Goal: Check status: Check status

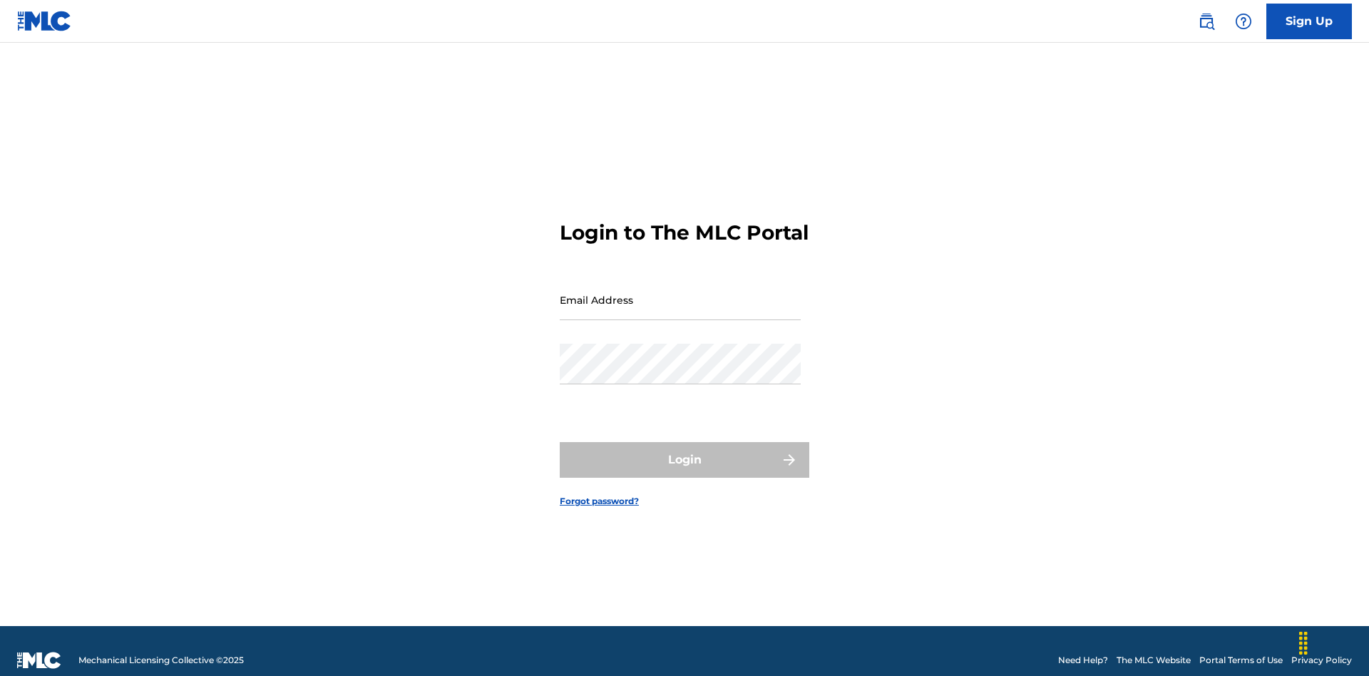
scroll to position [19, 0]
click at [680, 293] on input "Email Address" at bounding box center [680, 300] width 241 height 41
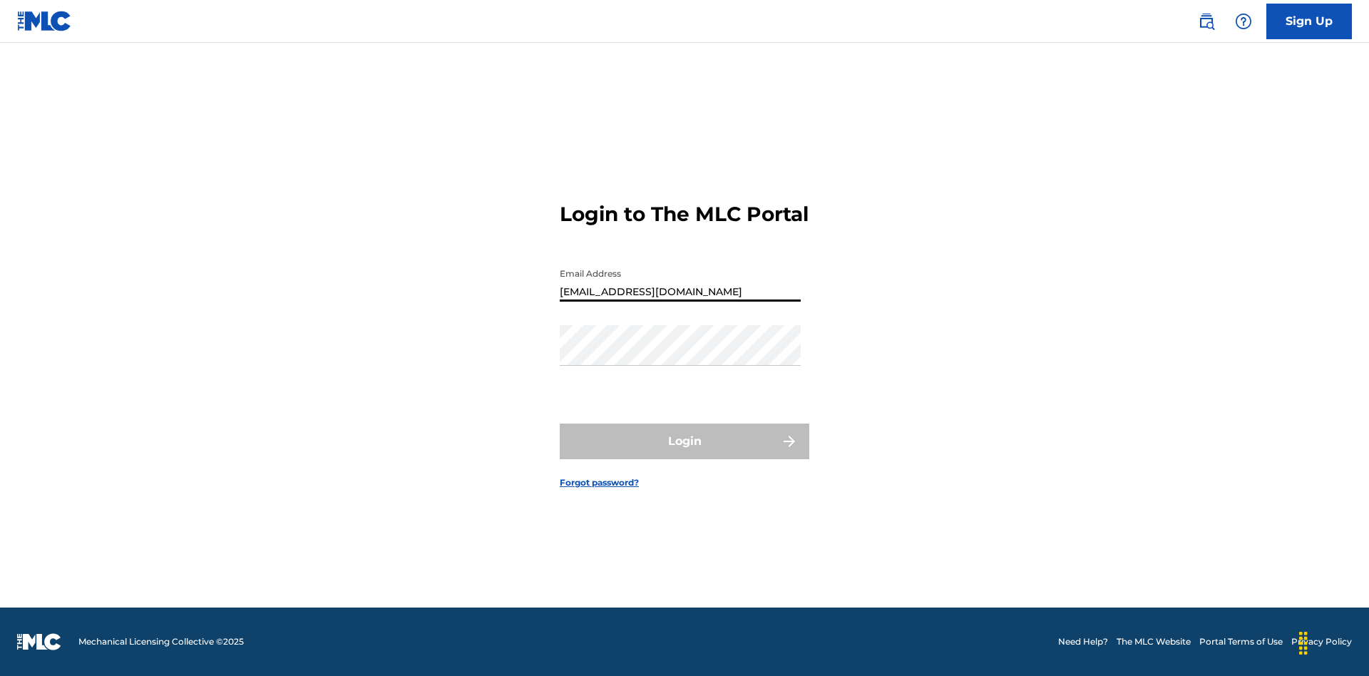
type input "[EMAIL_ADDRESS][DOMAIN_NAME]"
click at [685, 454] on button "Login" at bounding box center [685, 442] width 250 height 36
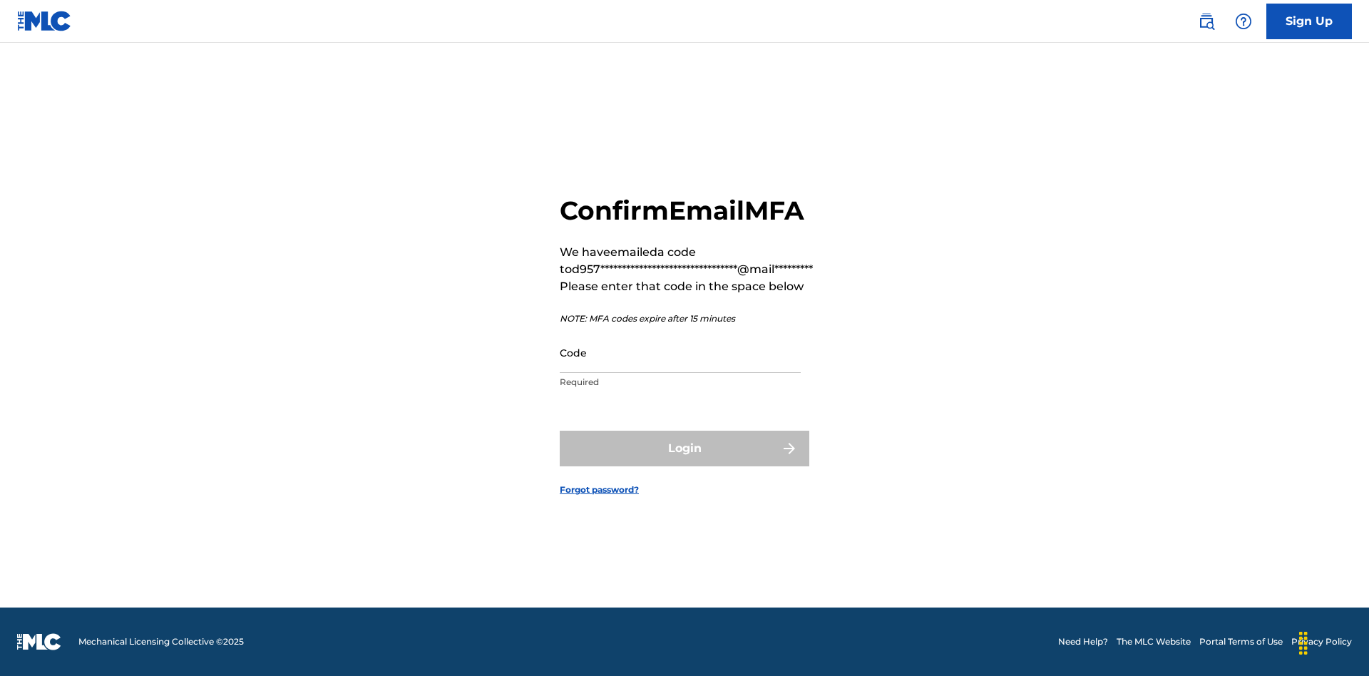
click at [680, 352] on input "Code" at bounding box center [680, 352] width 241 height 41
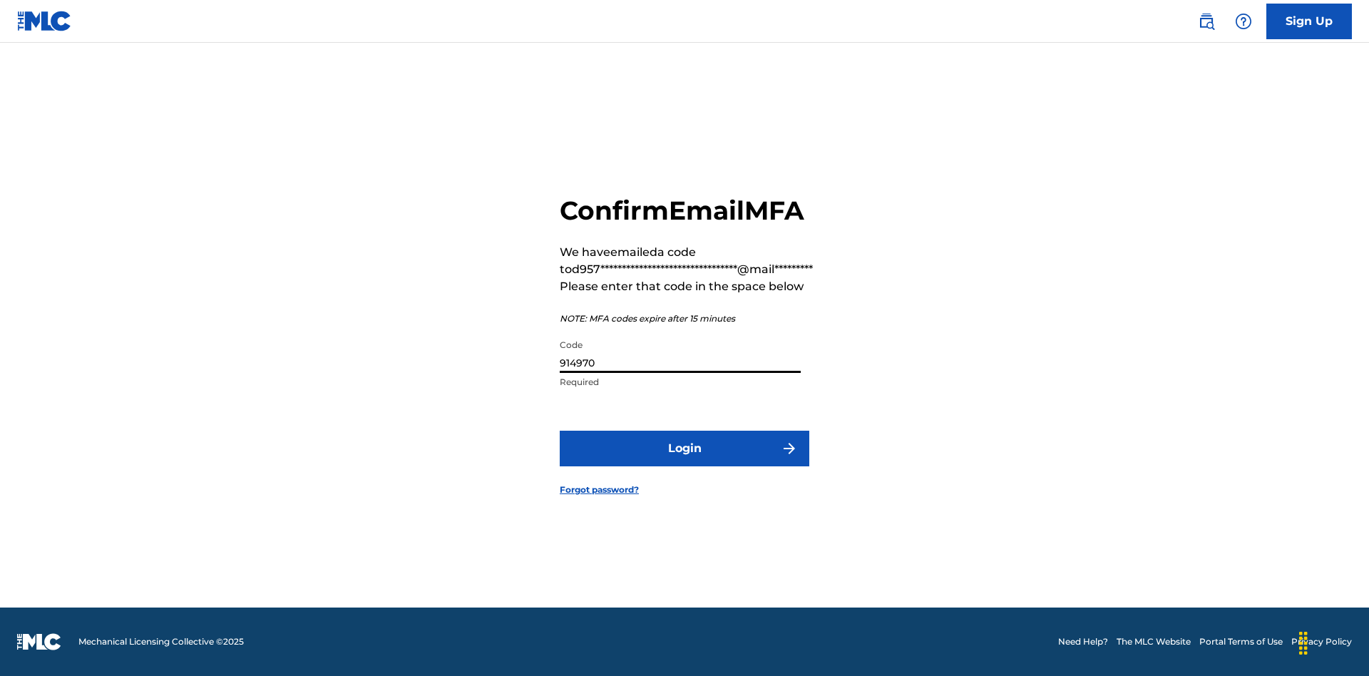
type input "914970"
click at [685, 448] on button "Login" at bounding box center [685, 449] width 250 height 36
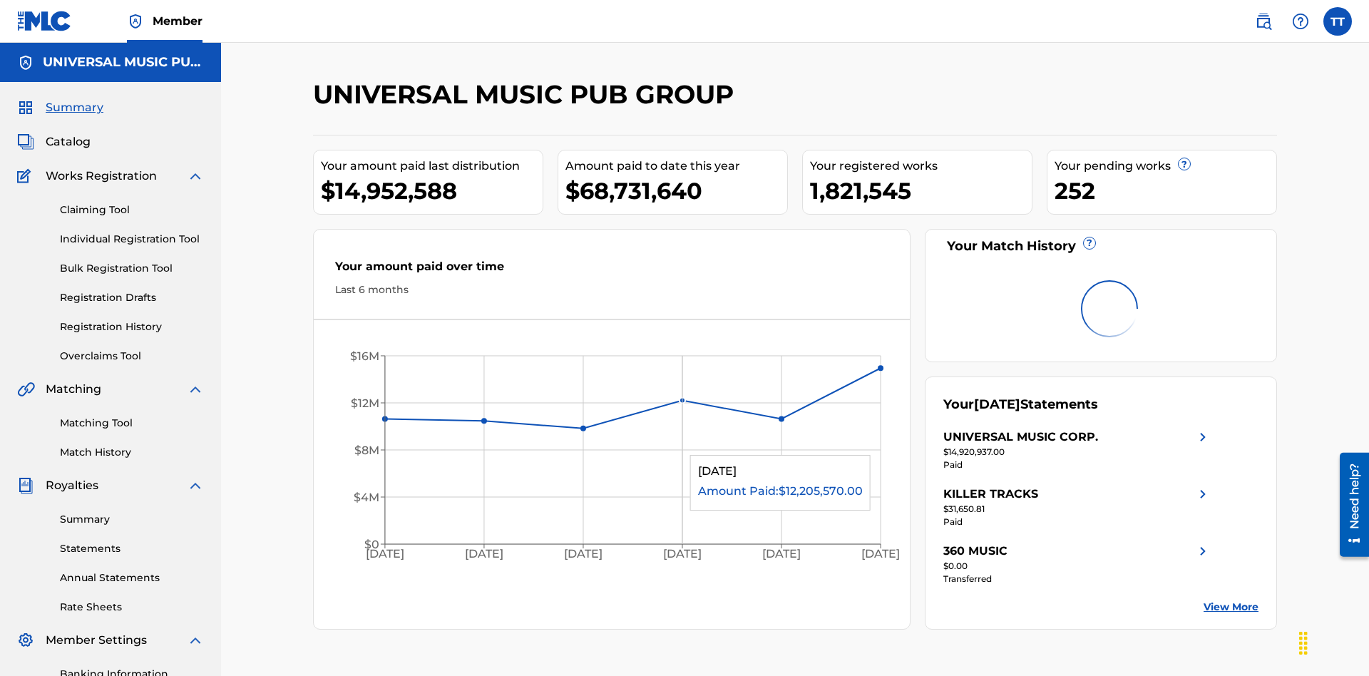
click at [132, 320] on link "Registration History" at bounding box center [132, 327] width 144 height 15
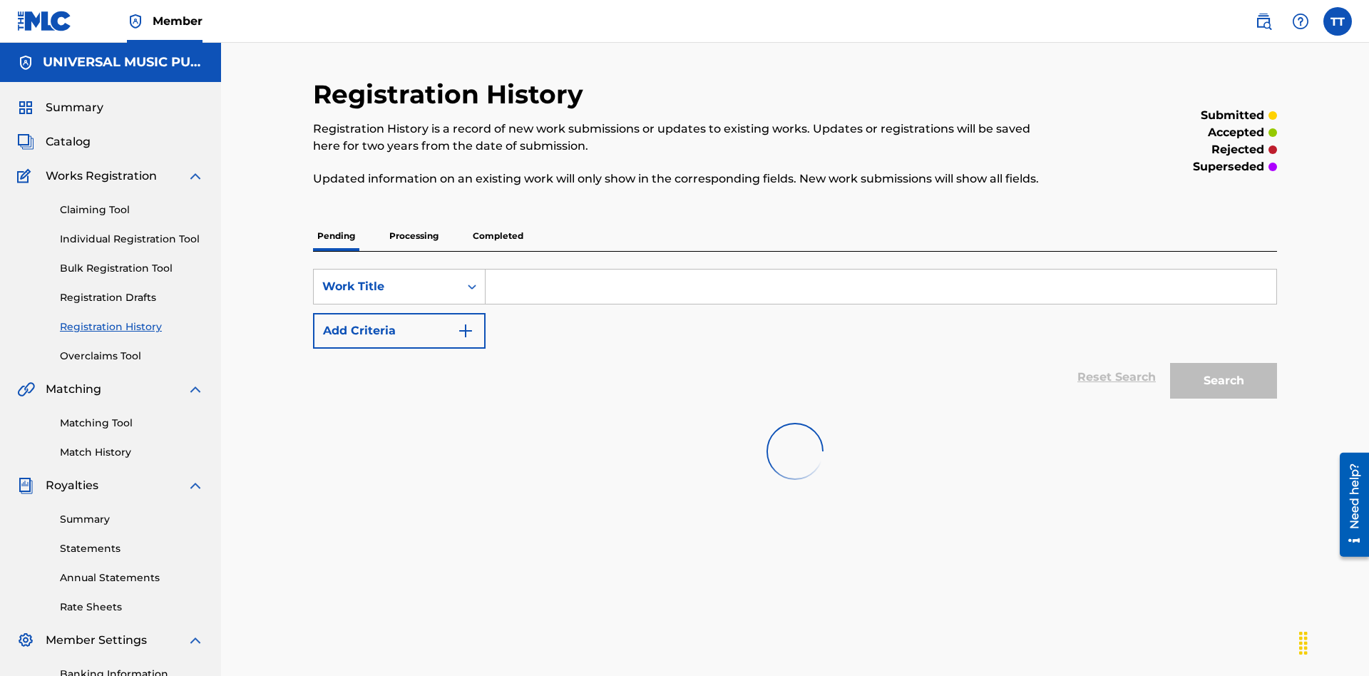
click at [414, 221] on p "Processing" at bounding box center [414, 236] width 58 height 30
click at [387, 278] on div "Work Title" at bounding box center [386, 286] width 128 height 17
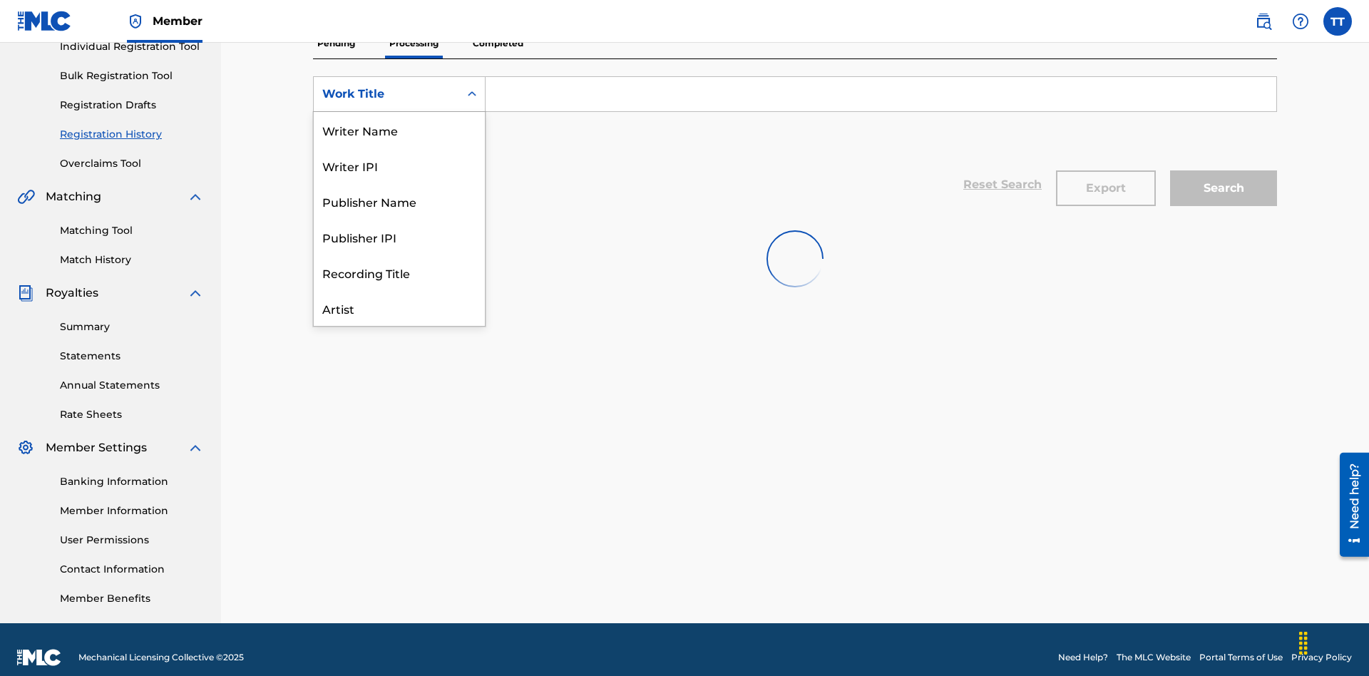
scroll to position [71, 0]
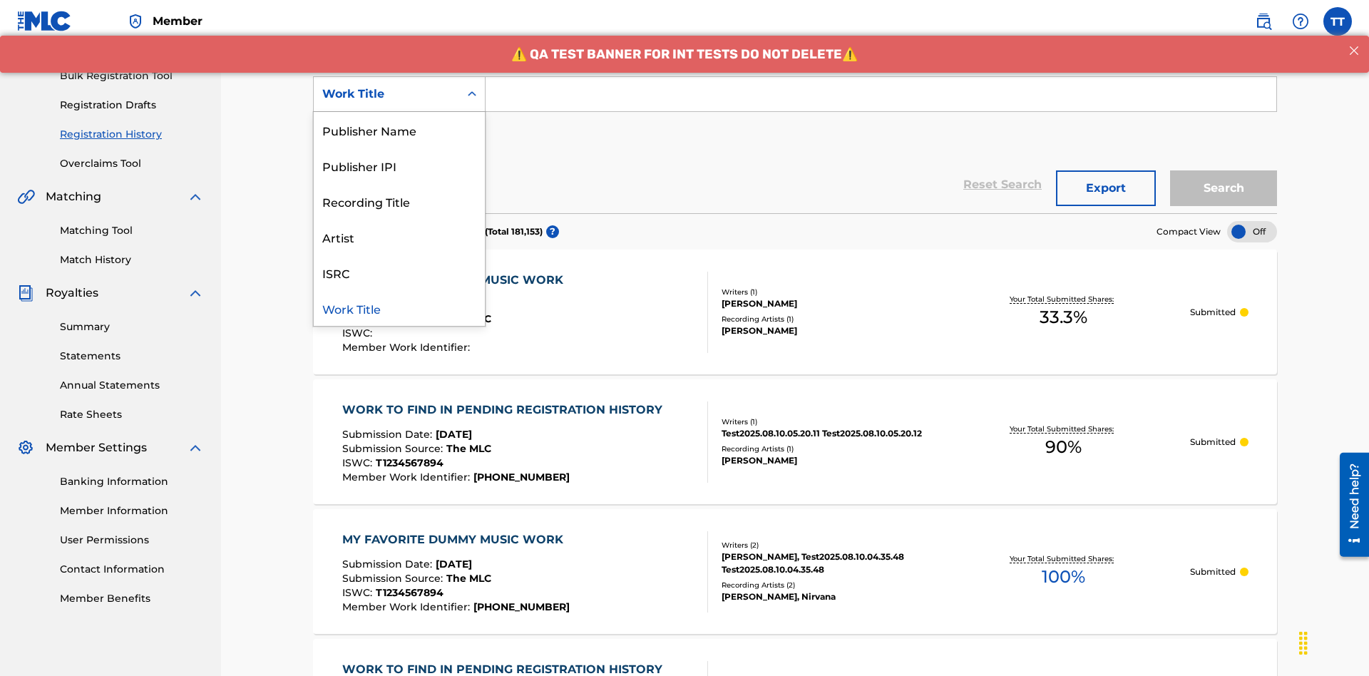
click at [399, 272] on div "ISRC" at bounding box center [399, 273] width 171 height 36
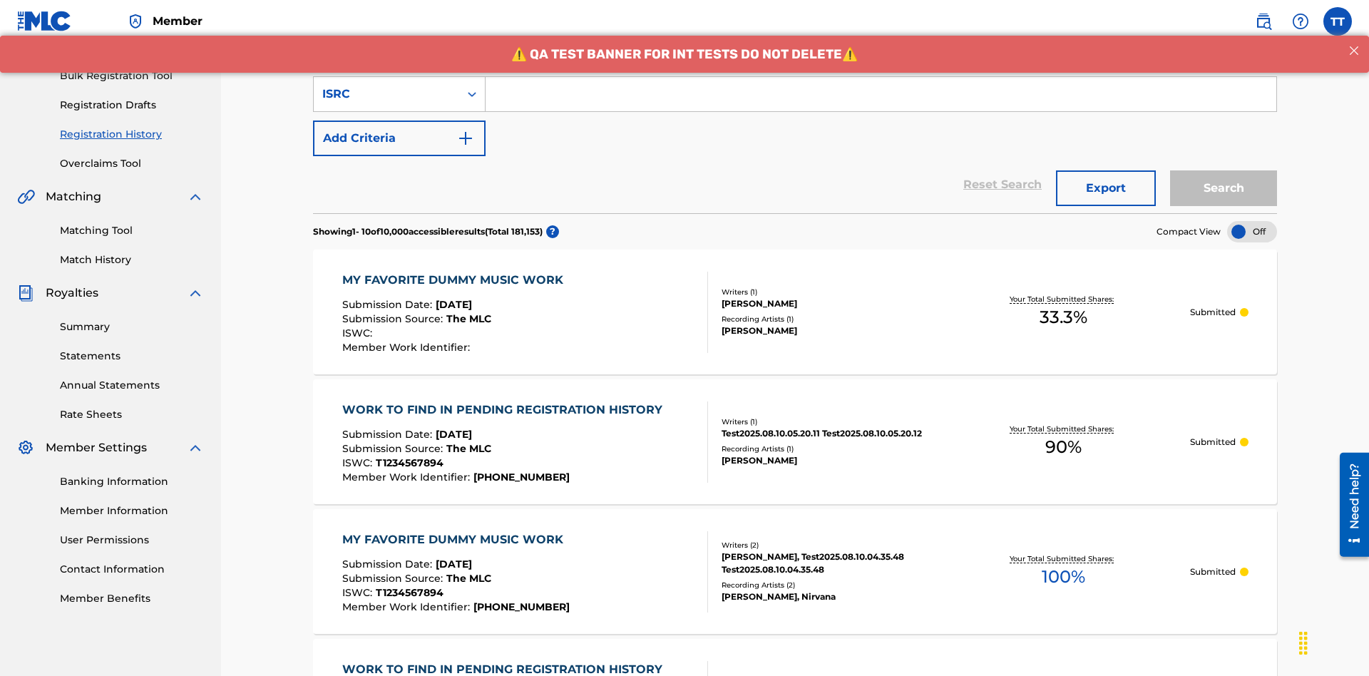
click at [881, 103] on input "Search Form" at bounding box center [881, 94] width 791 height 34
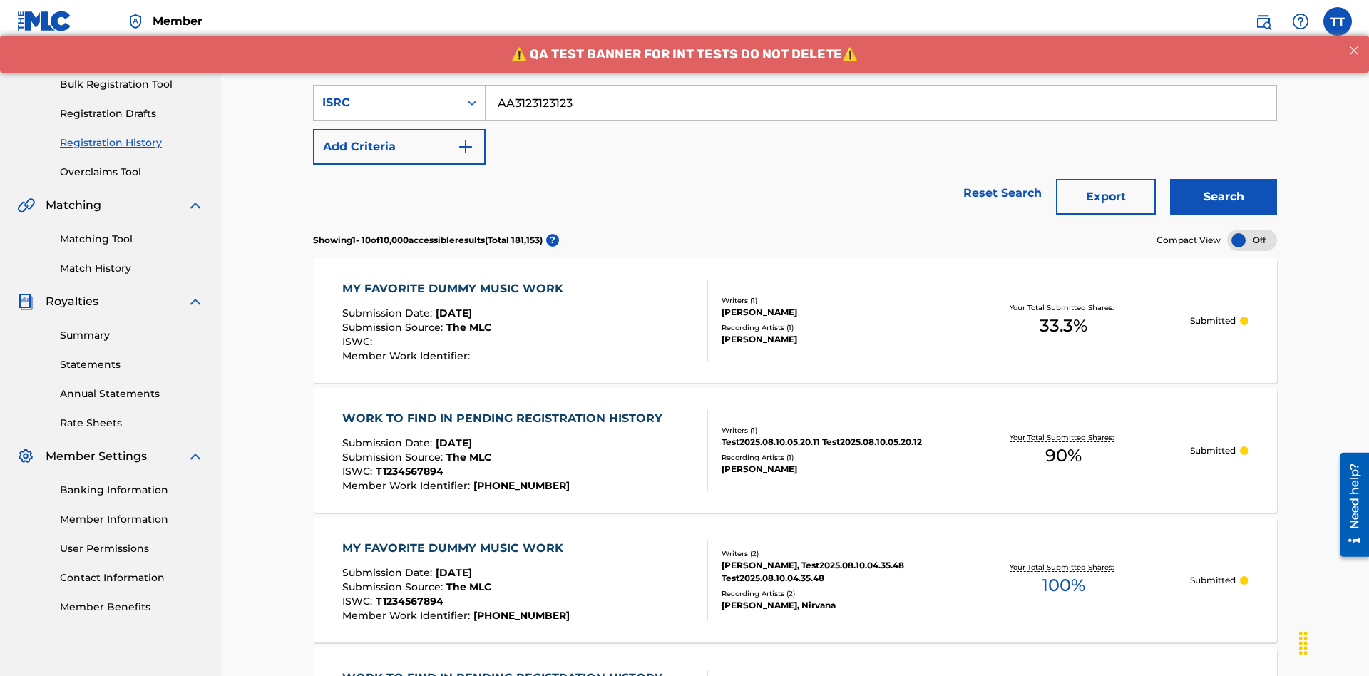
type input "AA3123123123"
click at [1224, 179] on button "Search" at bounding box center [1223, 197] width 107 height 36
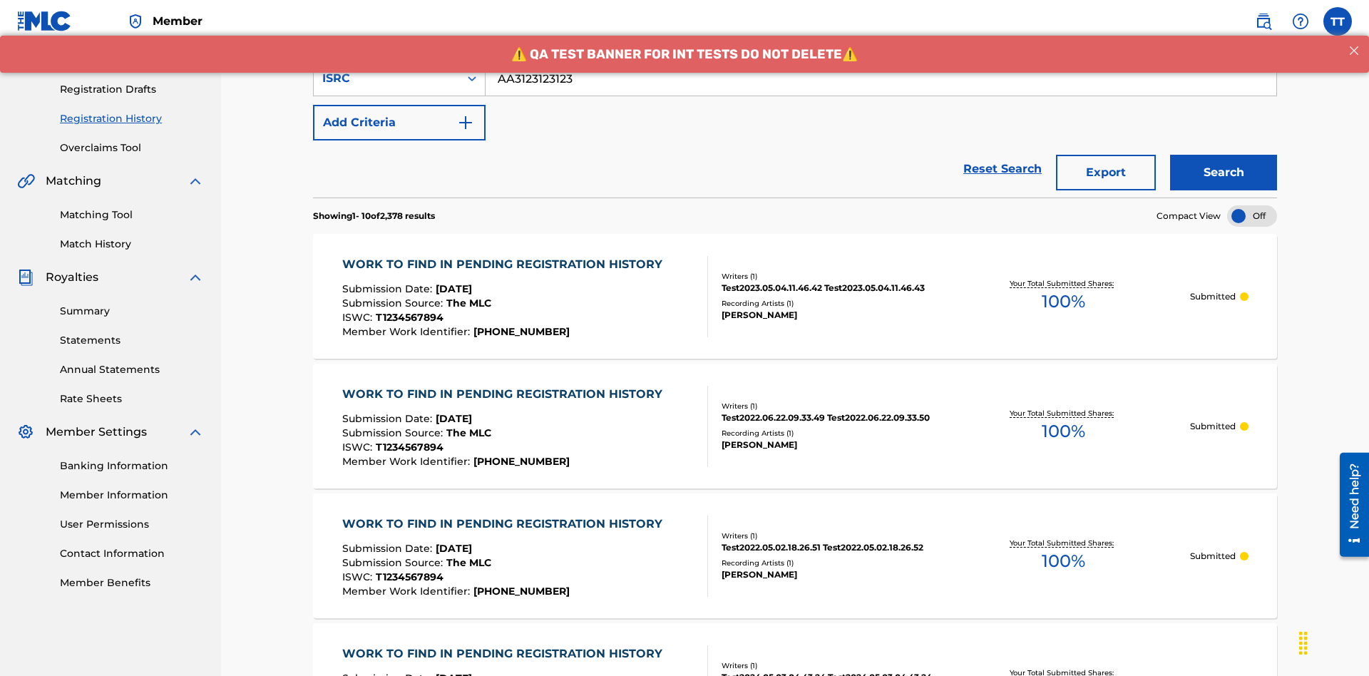
click at [1106, 155] on button "Export" at bounding box center [1106, 173] width 100 height 36
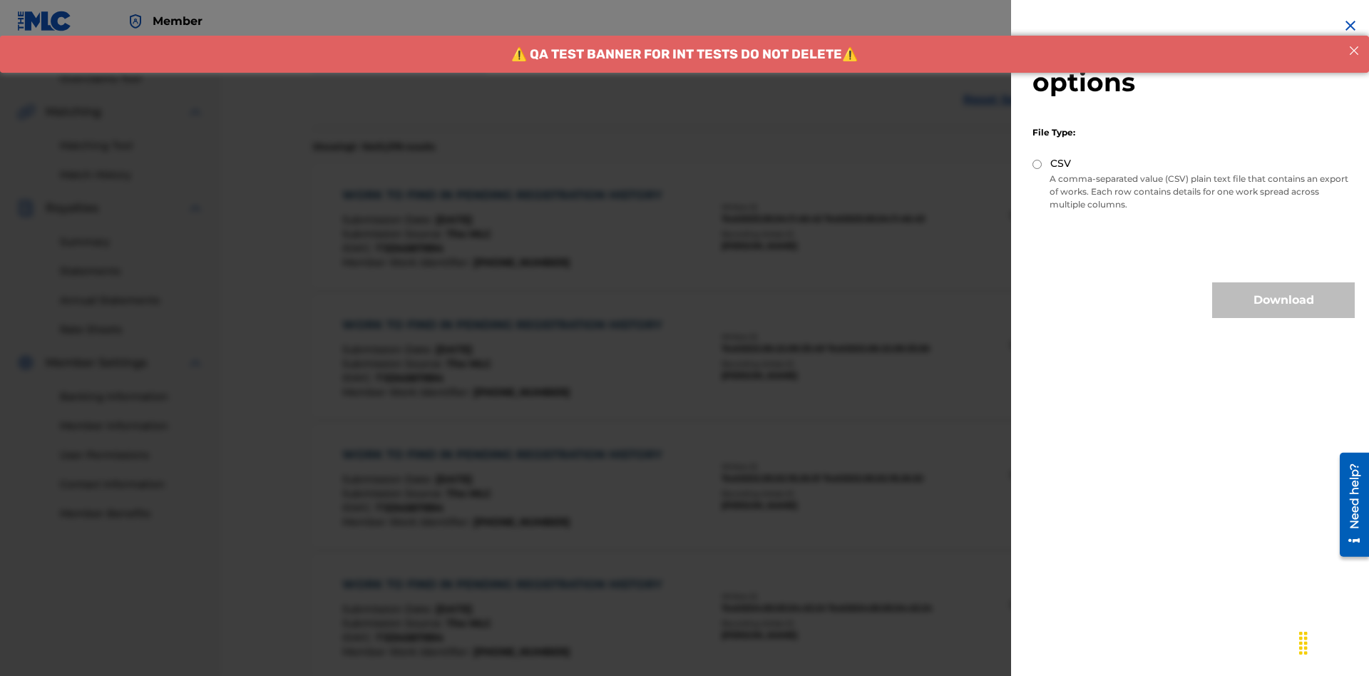
click at [1038, 164] on input "CSV" at bounding box center [1037, 164] width 9 height 9
radio input "true"
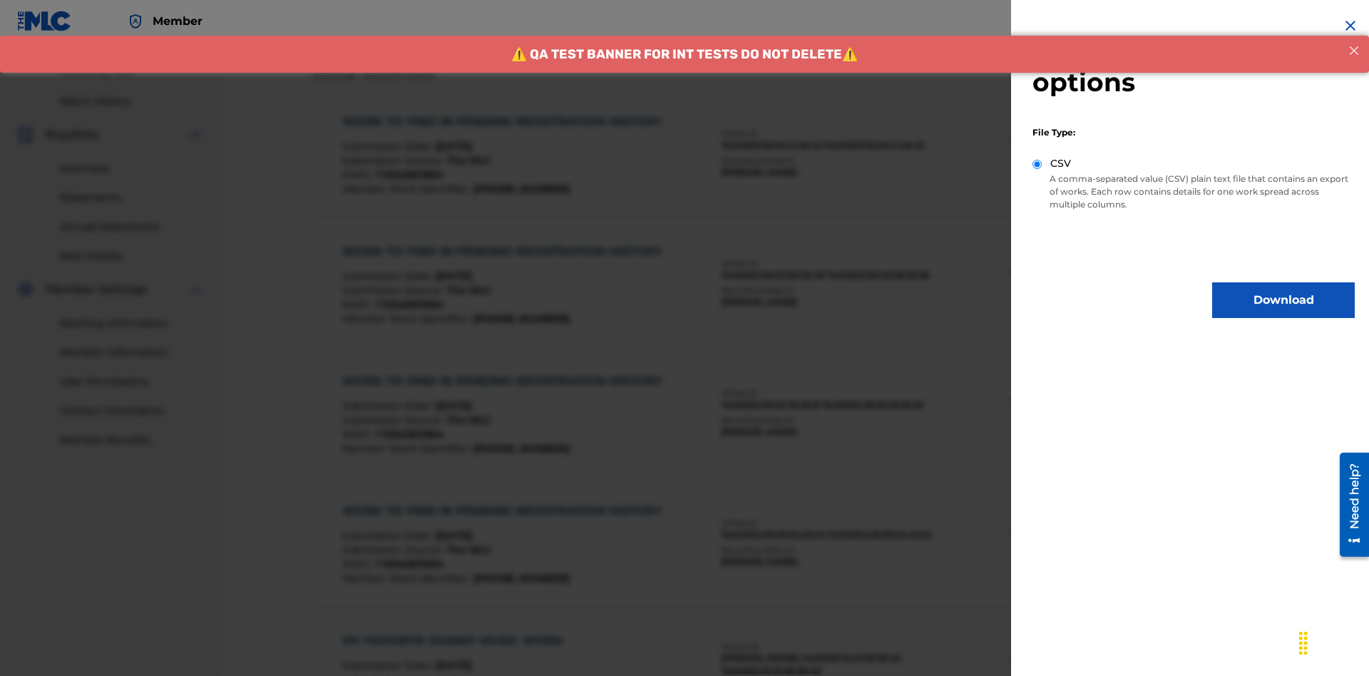
click at [1284, 300] on button "Download" at bounding box center [1283, 300] width 143 height 36
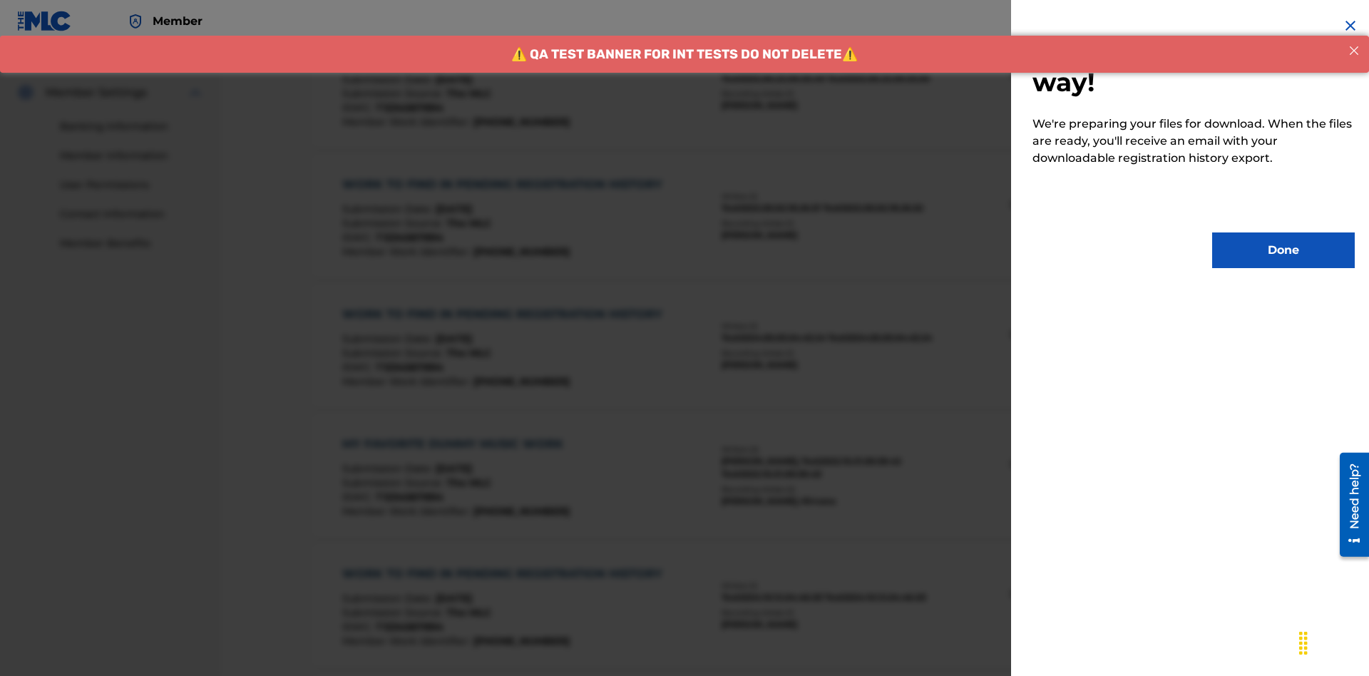
click at [1284, 250] on button "Done" at bounding box center [1283, 251] width 143 height 36
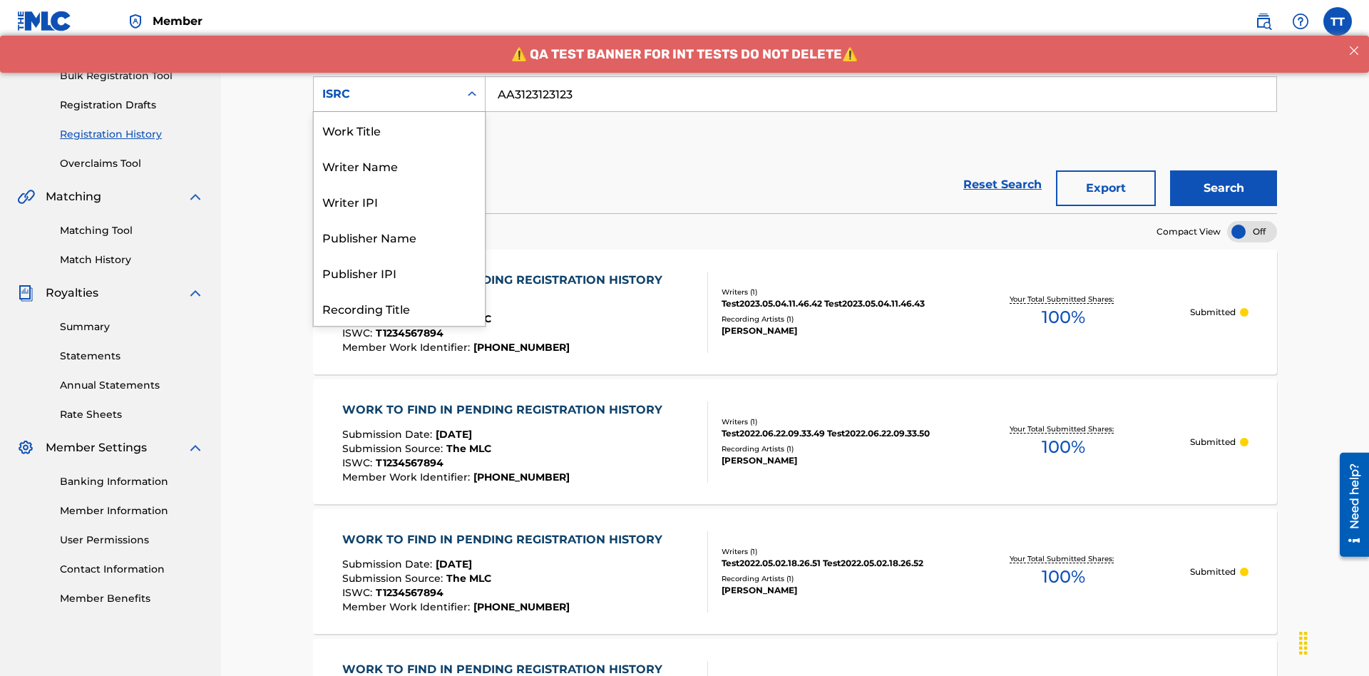
scroll to position [71, 0]
click at [399, 237] on div "Recording Title" at bounding box center [399, 237] width 171 height 36
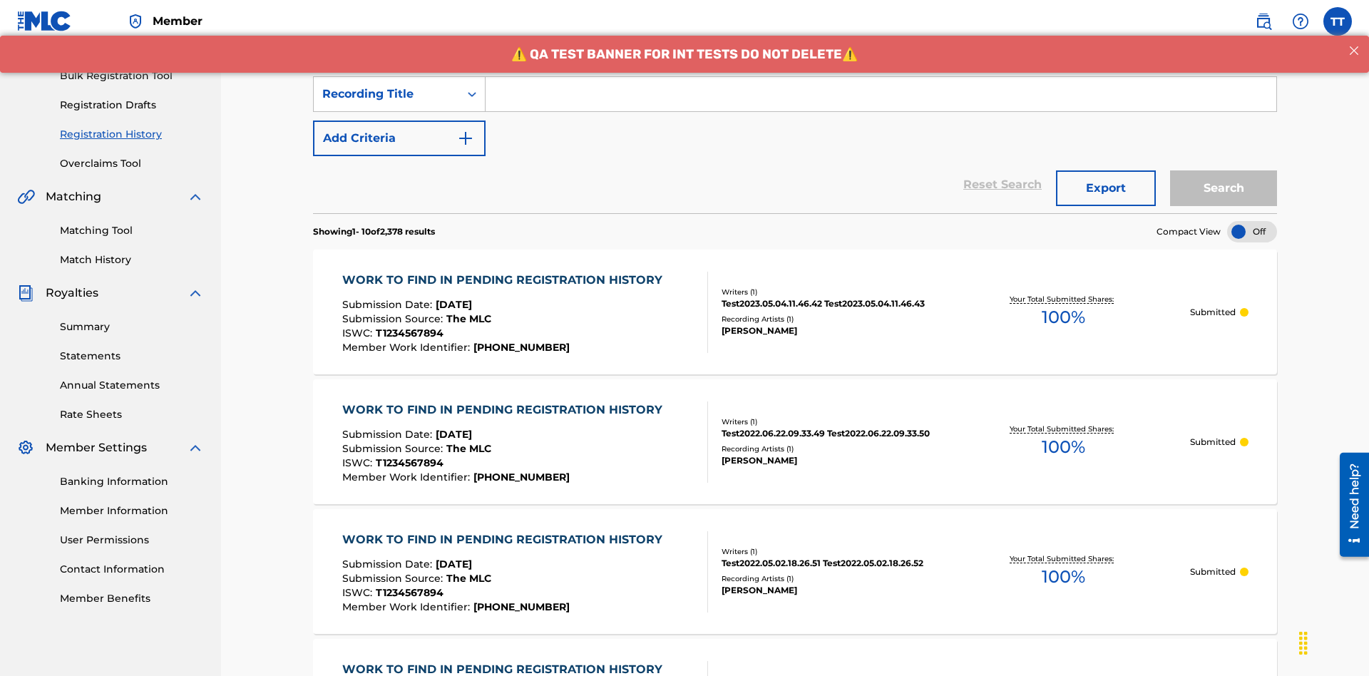
click at [881, 103] on input "Search Form" at bounding box center [881, 94] width 791 height 34
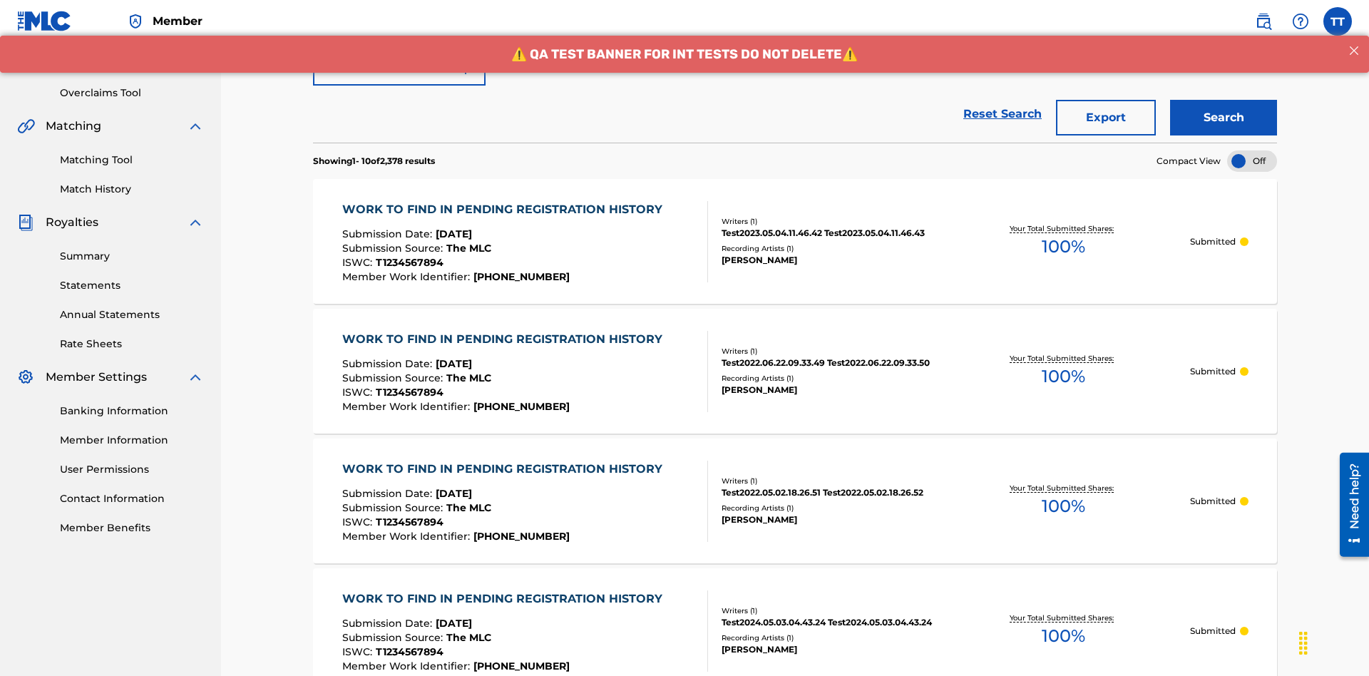
type input "Best Song Ever"
click at [1224, 103] on button "Search" at bounding box center [1223, 119] width 107 height 36
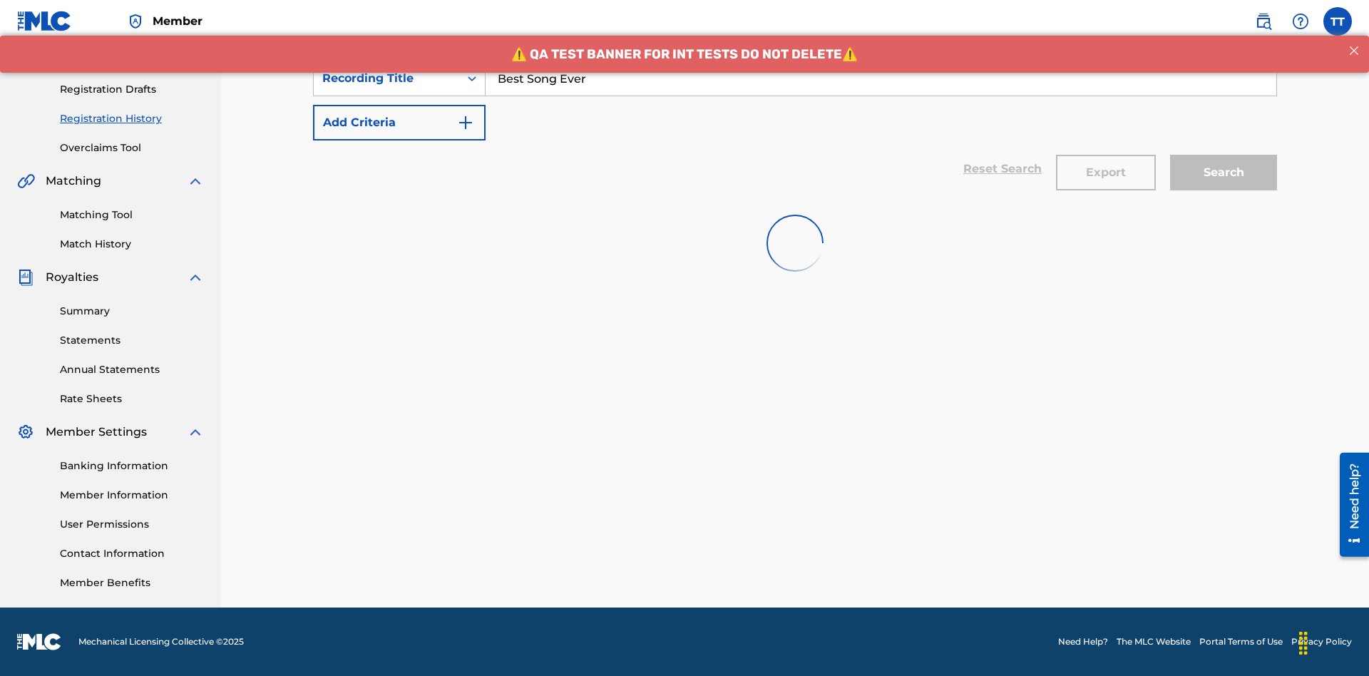
click at [1106, 155] on button "Export" at bounding box center [1106, 173] width 100 height 36
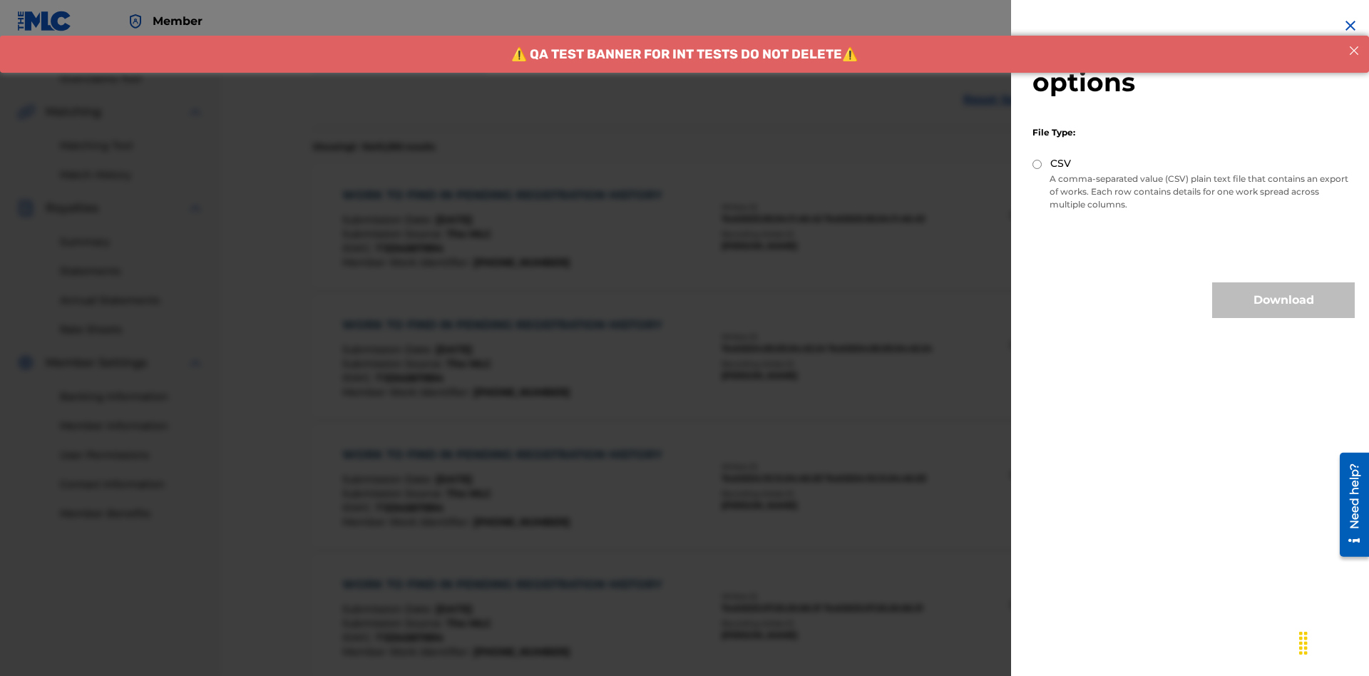
click at [1038, 164] on input "CSV" at bounding box center [1037, 164] width 9 height 9
radio input "true"
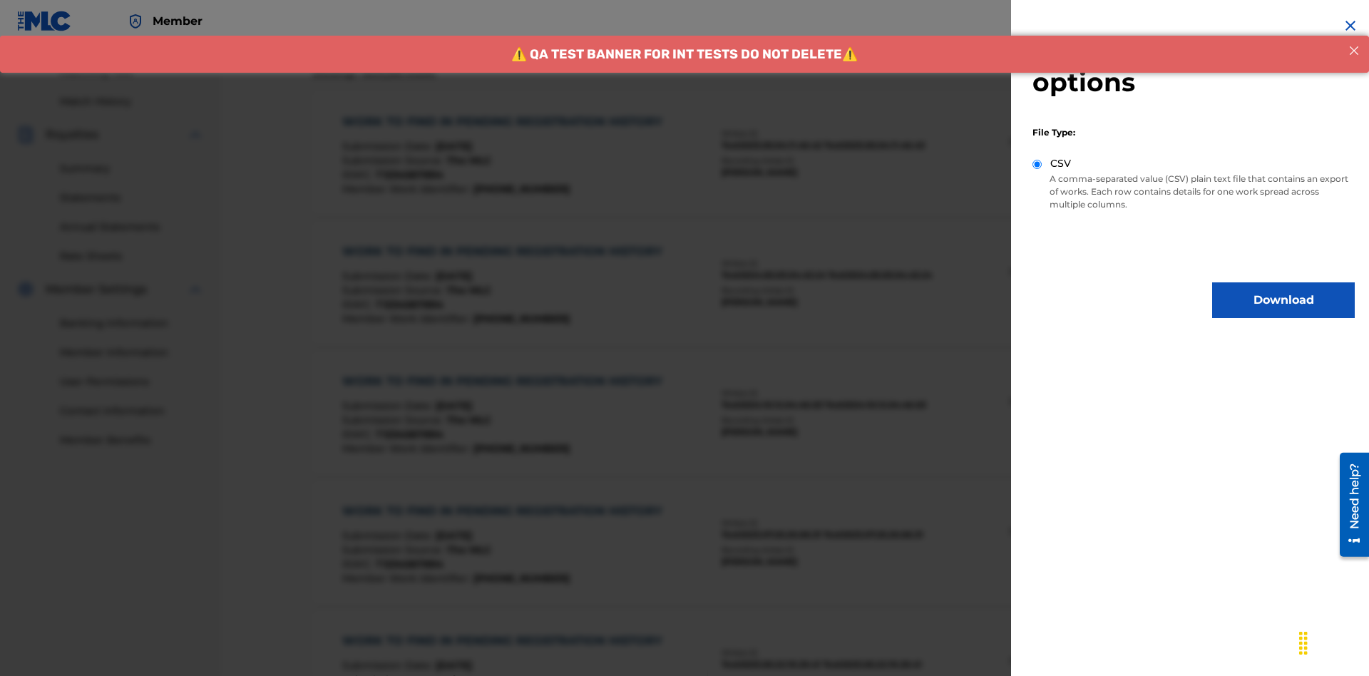
click at [1284, 300] on button "Download" at bounding box center [1283, 300] width 143 height 36
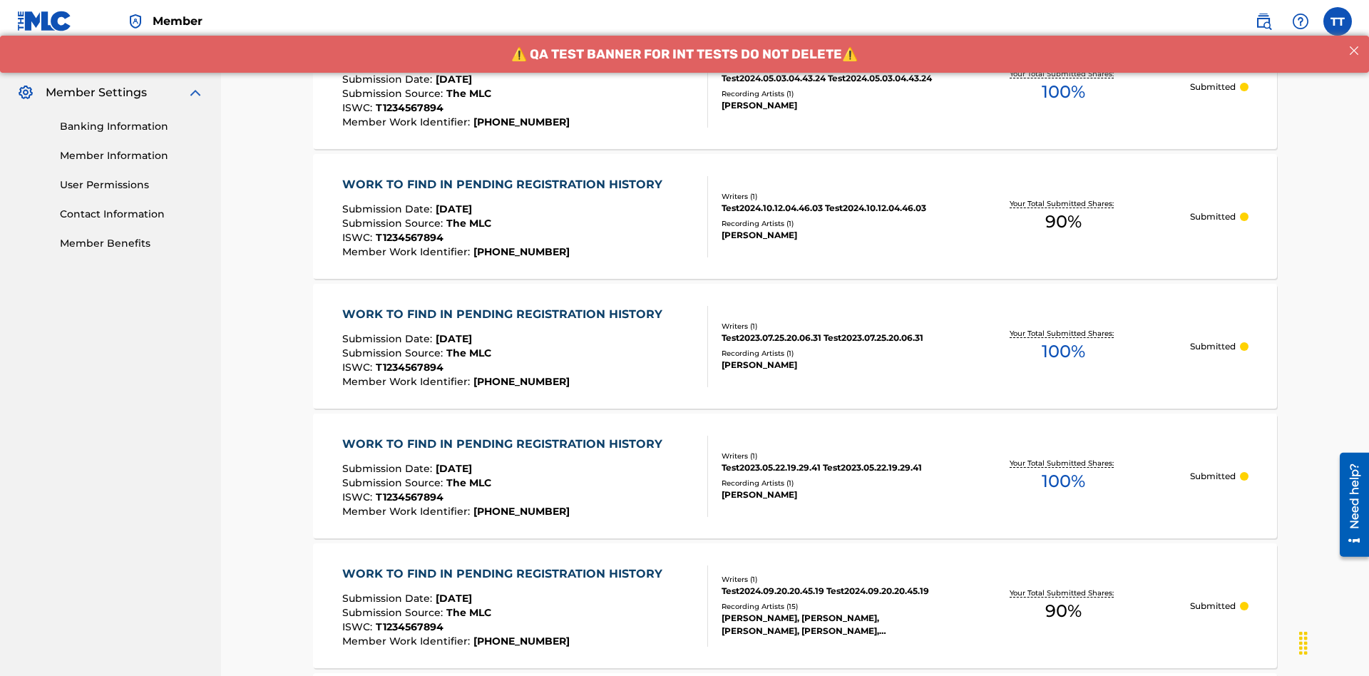
scroll to position [695, 0]
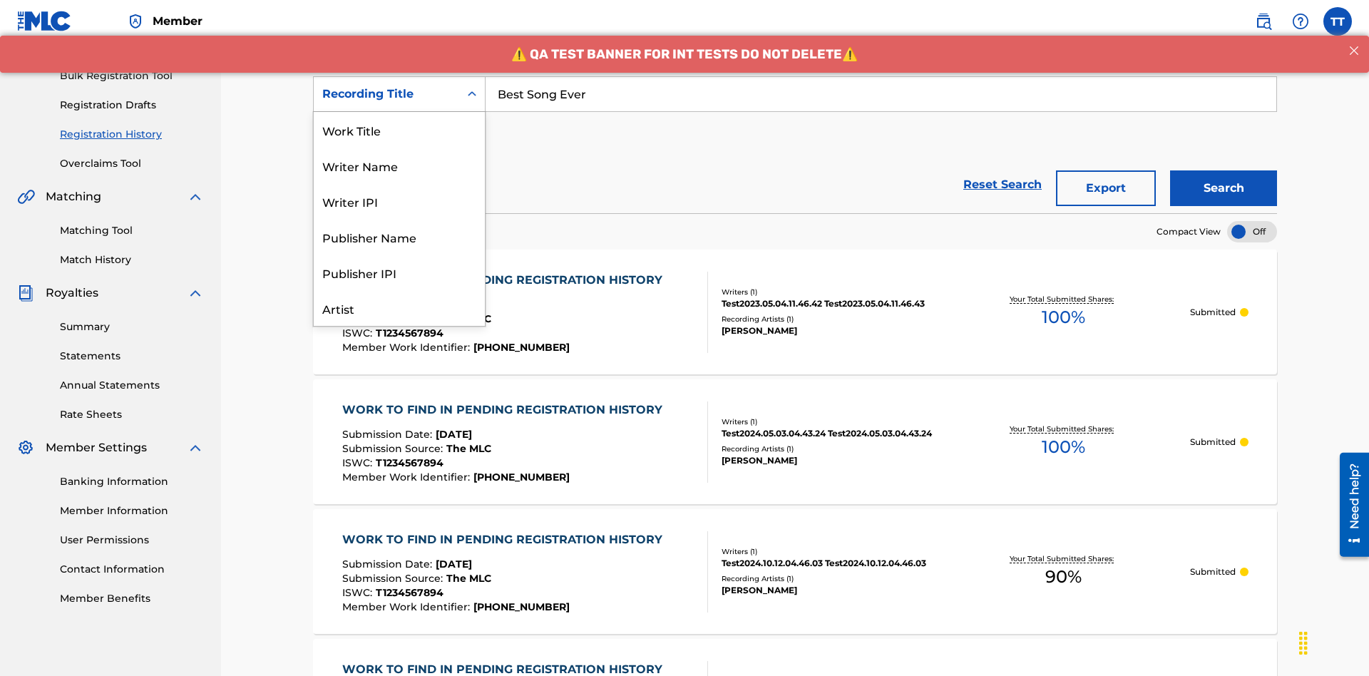
scroll to position [71, 0]
click at [399, 76] on div "Work Title" at bounding box center [399, 59] width 171 height 36
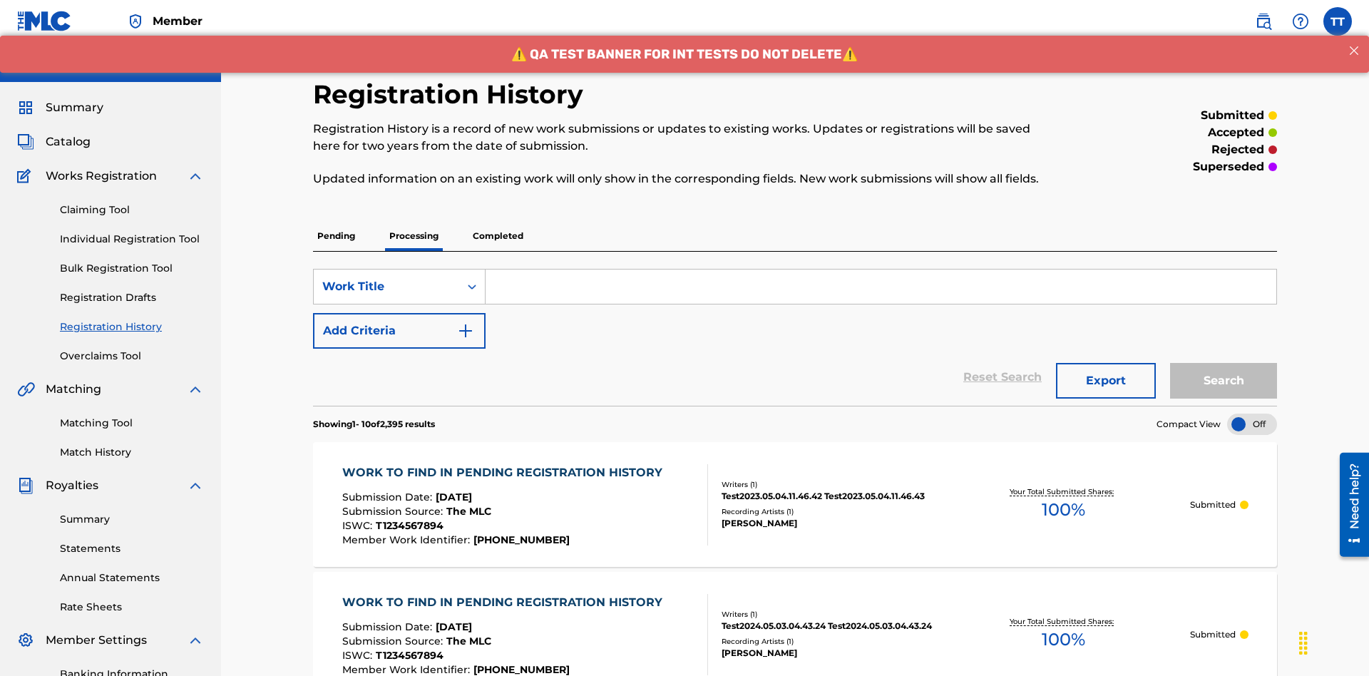
click at [881, 270] on input "Search Form" at bounding box center [881, 287] width 791 height 34
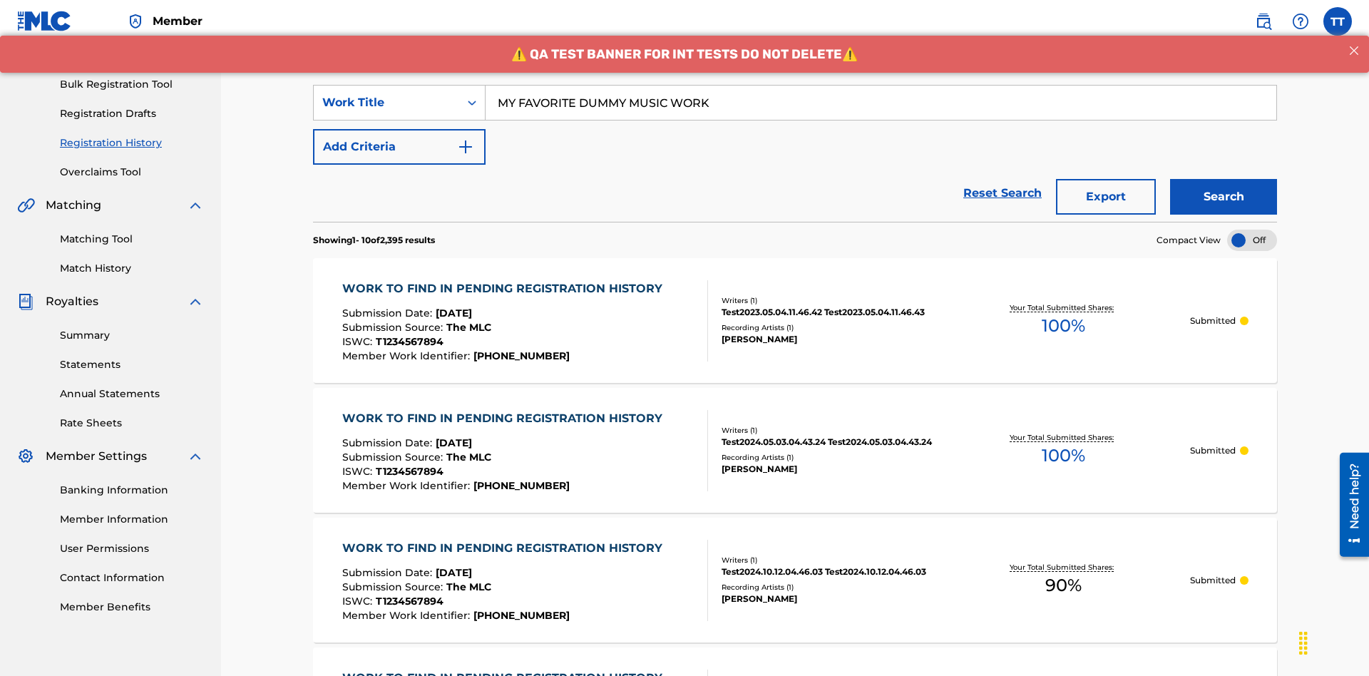
type input "MY FAVORITE DUMMY MUSIC WORK"
click at [1224, 179] on button "Search" at bounding box center [1223, 197] width 107 height 36
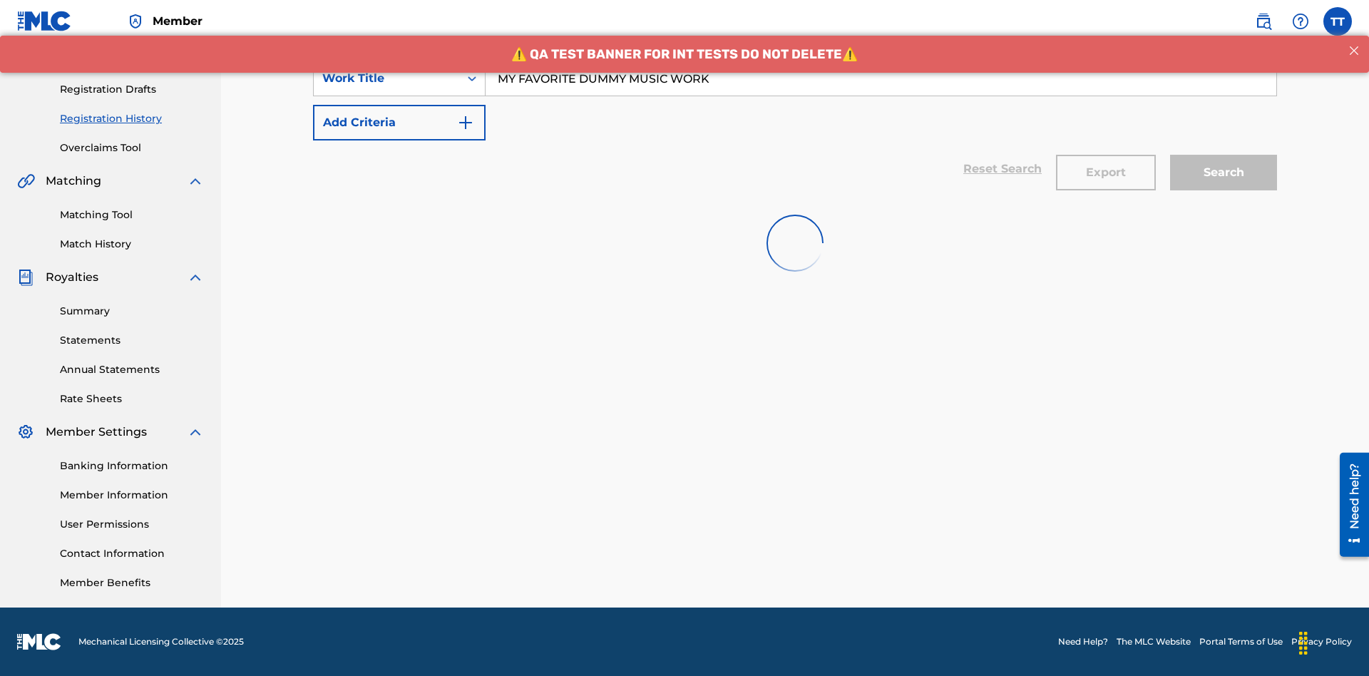
click at [1106, 155] on button "Export" at bounding box center [1106, 173] width 100 height 36
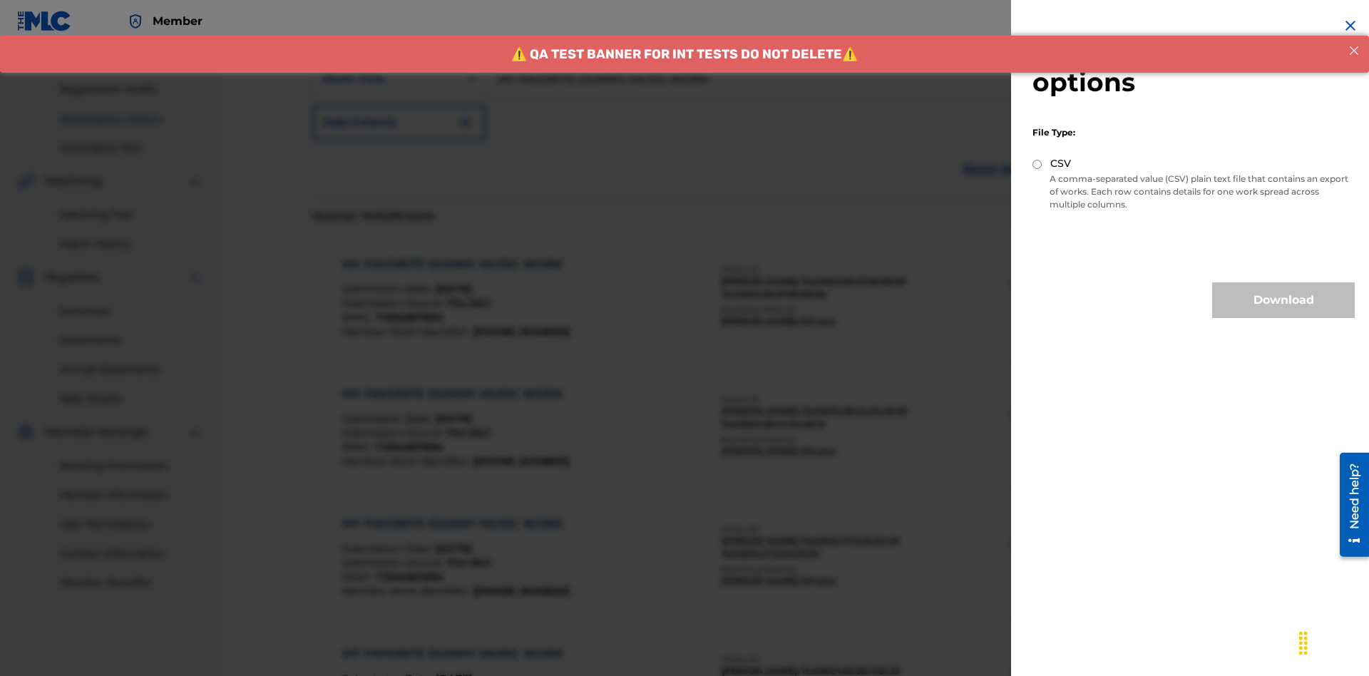
scroll to position [277, 0]
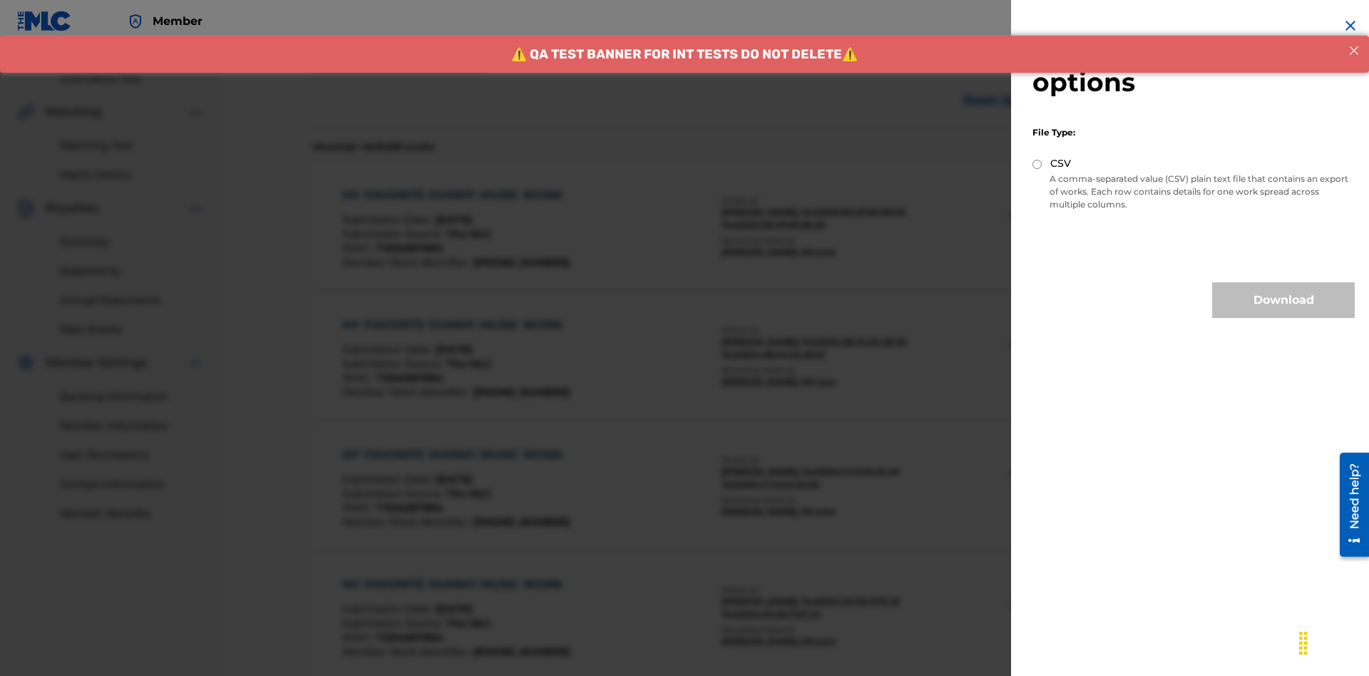
click at [1038, 164] on input "CSV" at bounding box center [1037, 164] width 9 height 9
radio input "true"
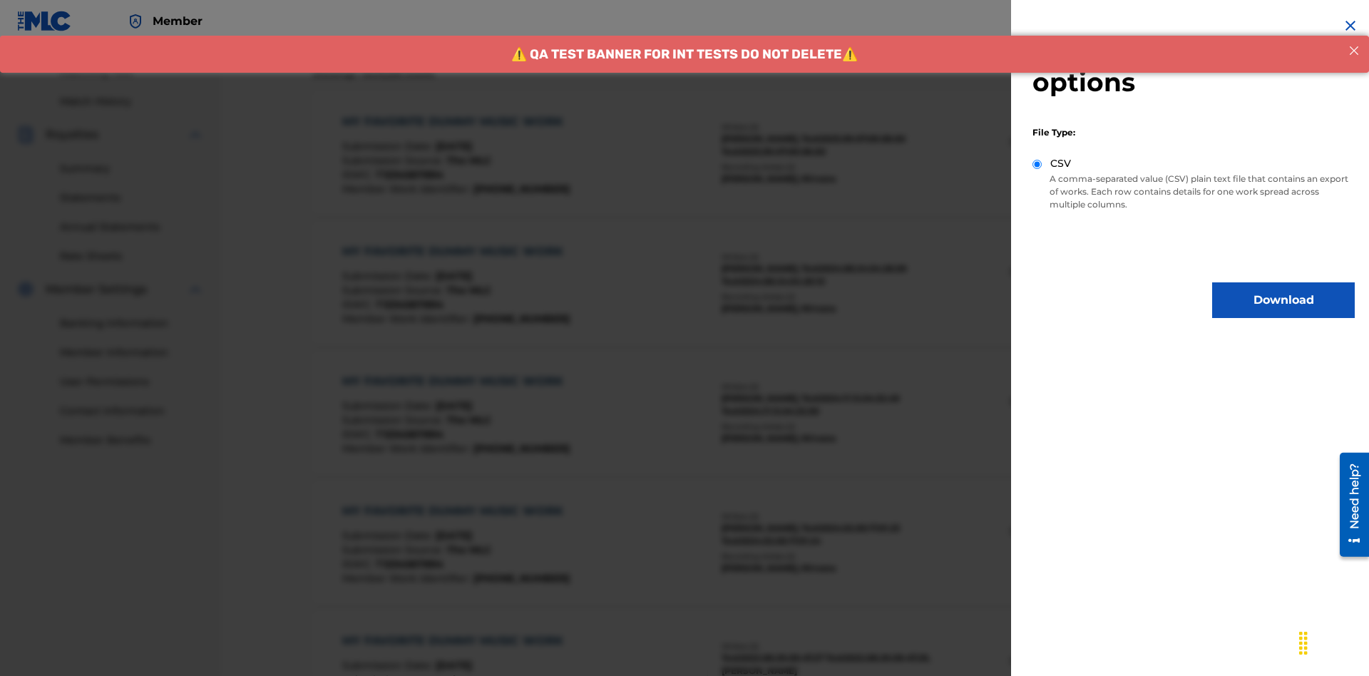
click at [1284, 300] on button "Download" at bounding box center [1283, 300] width 143 height 36
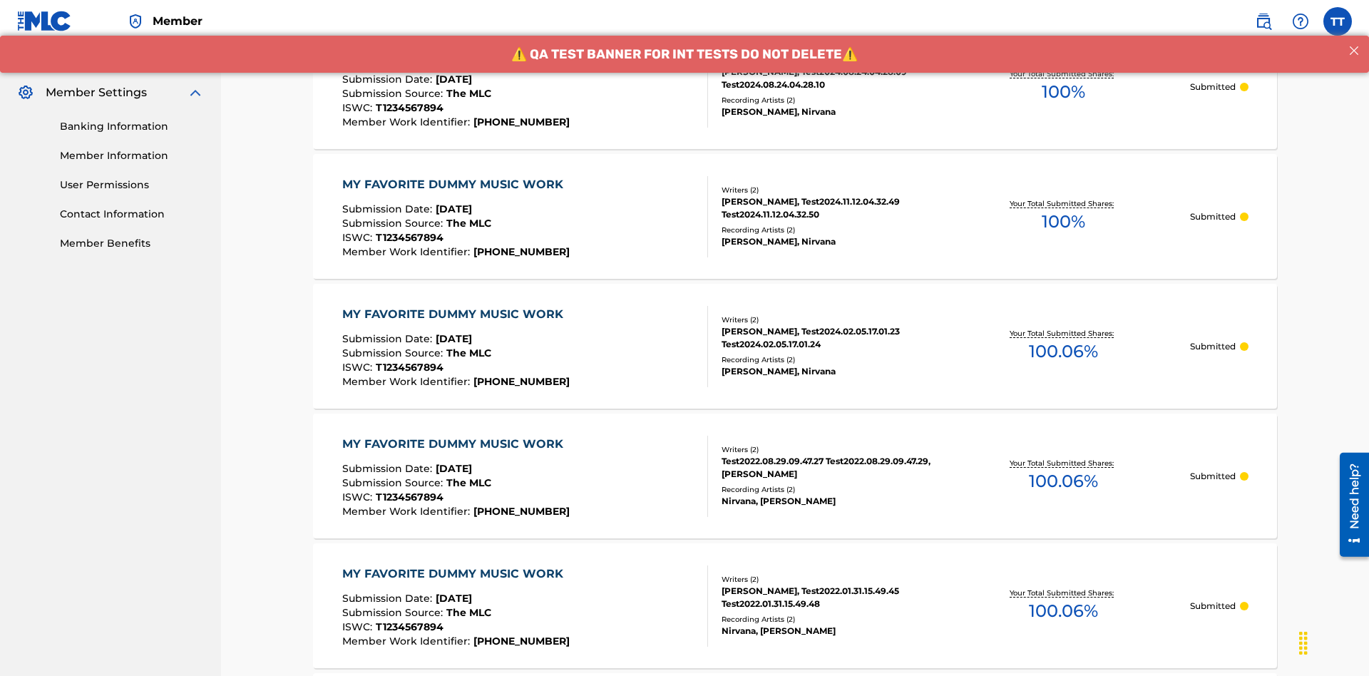
scroll to position [695, 0]
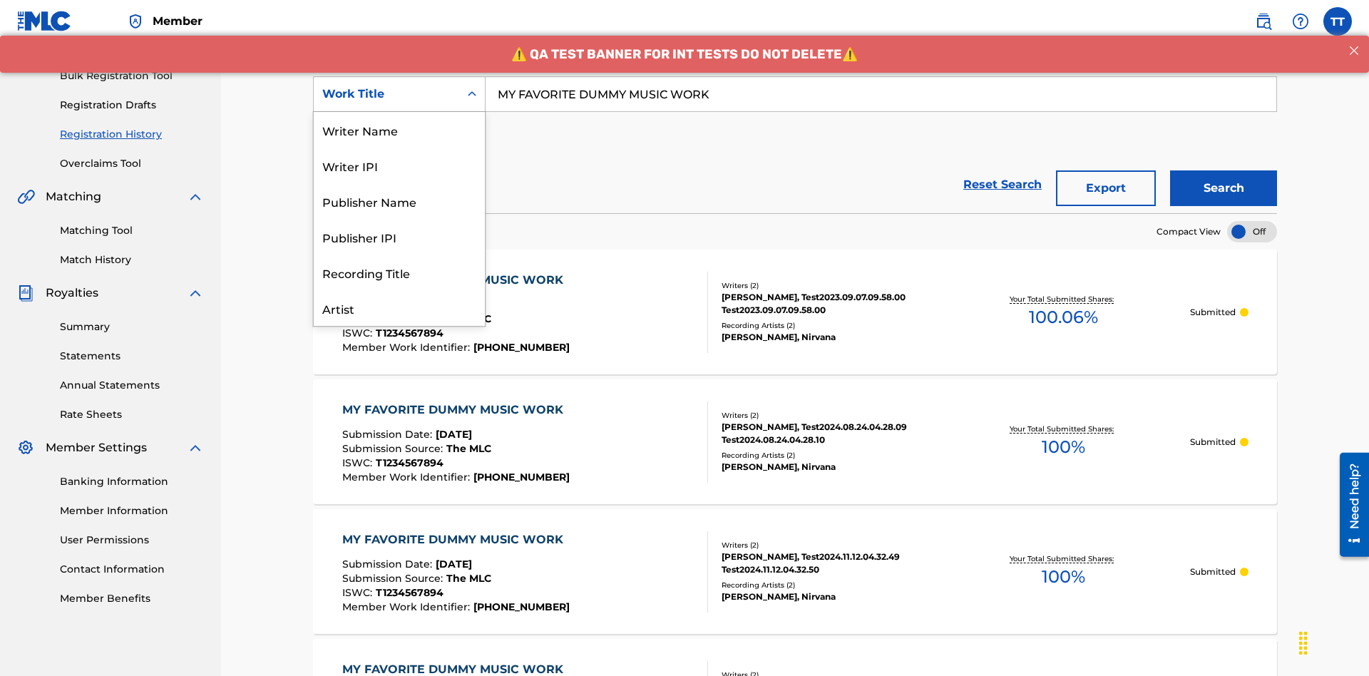
scroll to position [71, 0]
click at [399, 76] on div "Writer Name" at bounding box center [399, 59] width 171 height 36
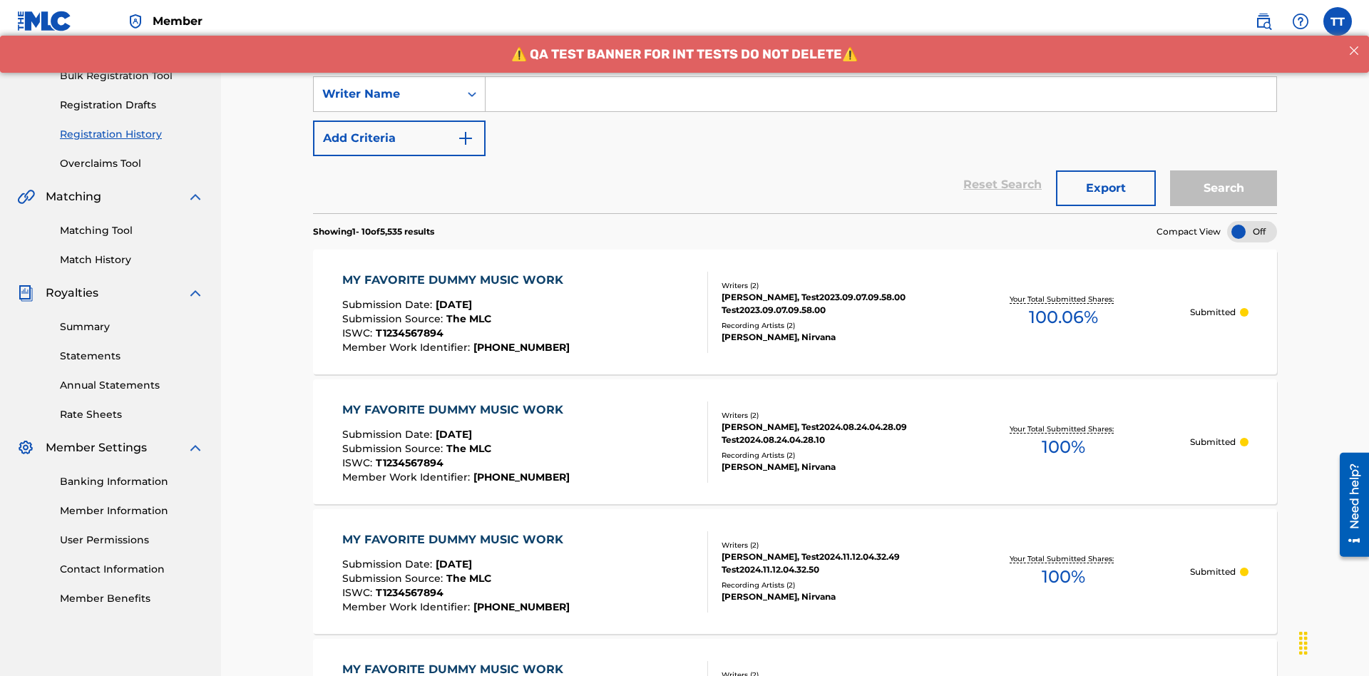
scroll to position [0, 0]
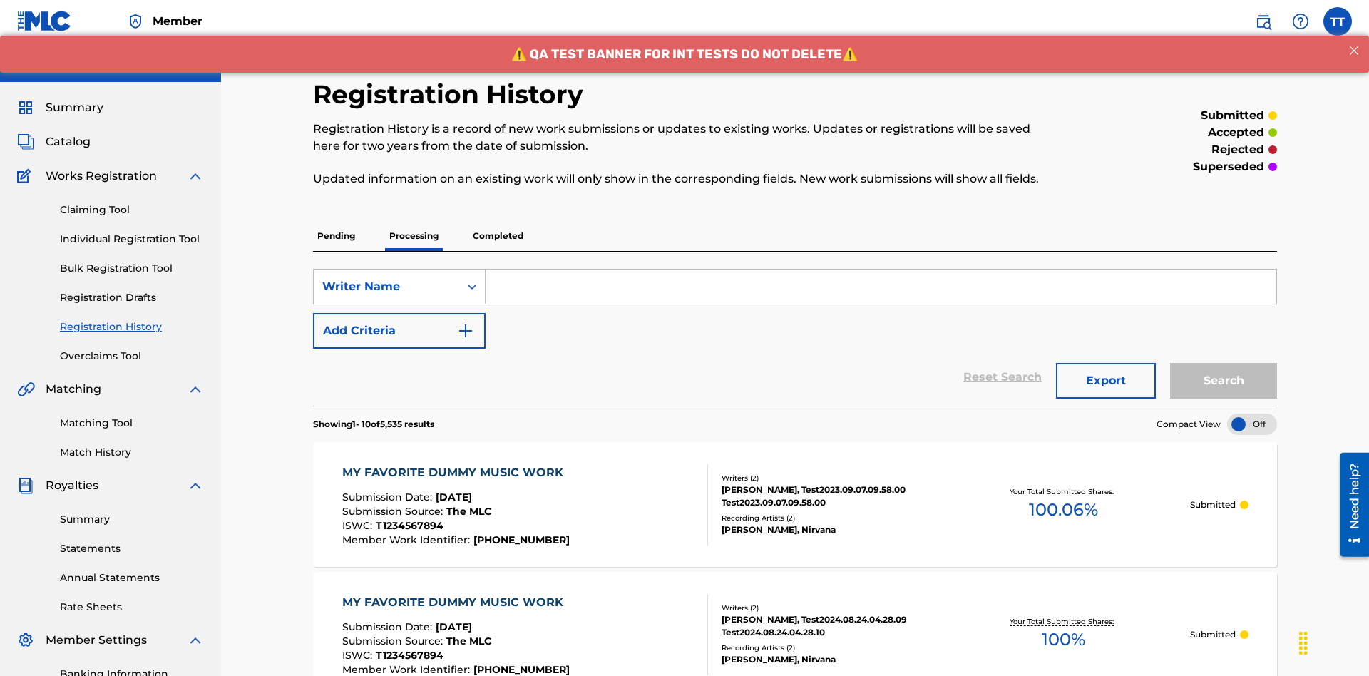
click at [881, 270] on input "Search Form" at bounding box center [881, 287] width 791 height 34
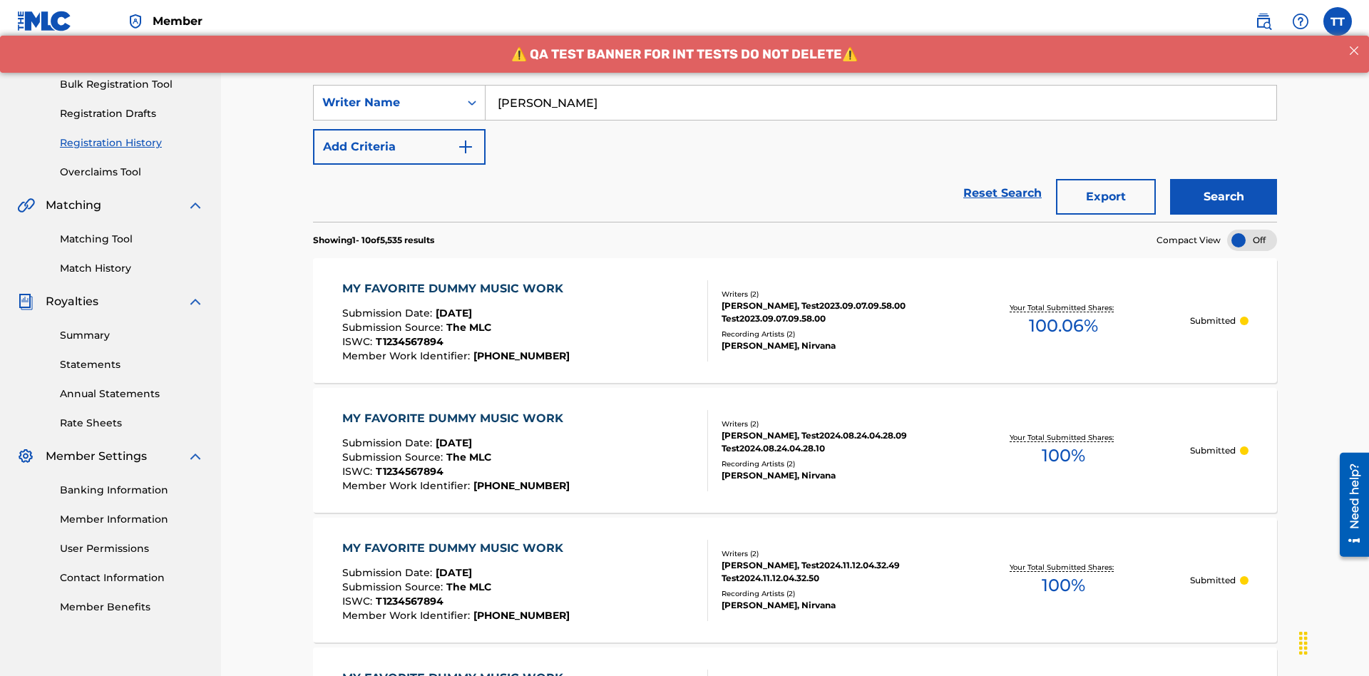
type input "[PERSON_NAME]"
click at [1224, 179] on button "Search" at bounding box center [1223, 197] width 107 height 36
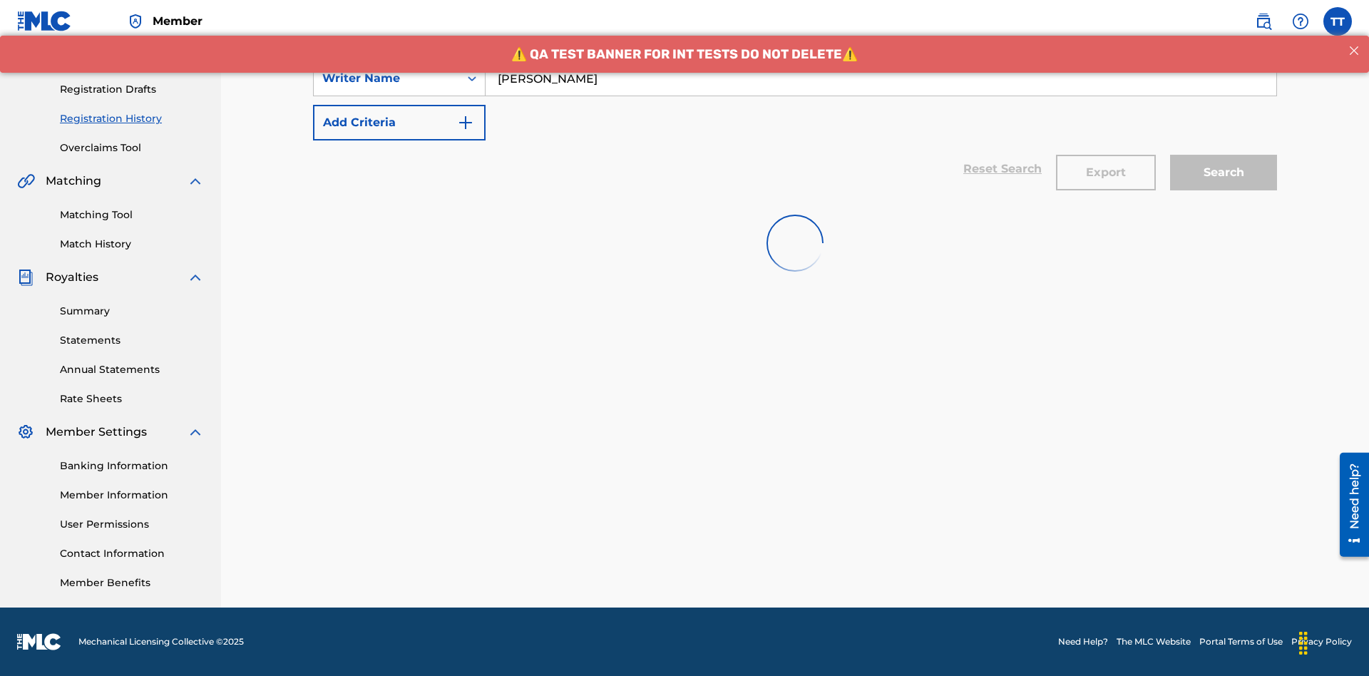
click at [1106, 155] on button "Export" at bounding box center [1106, 173] width 100 height 36
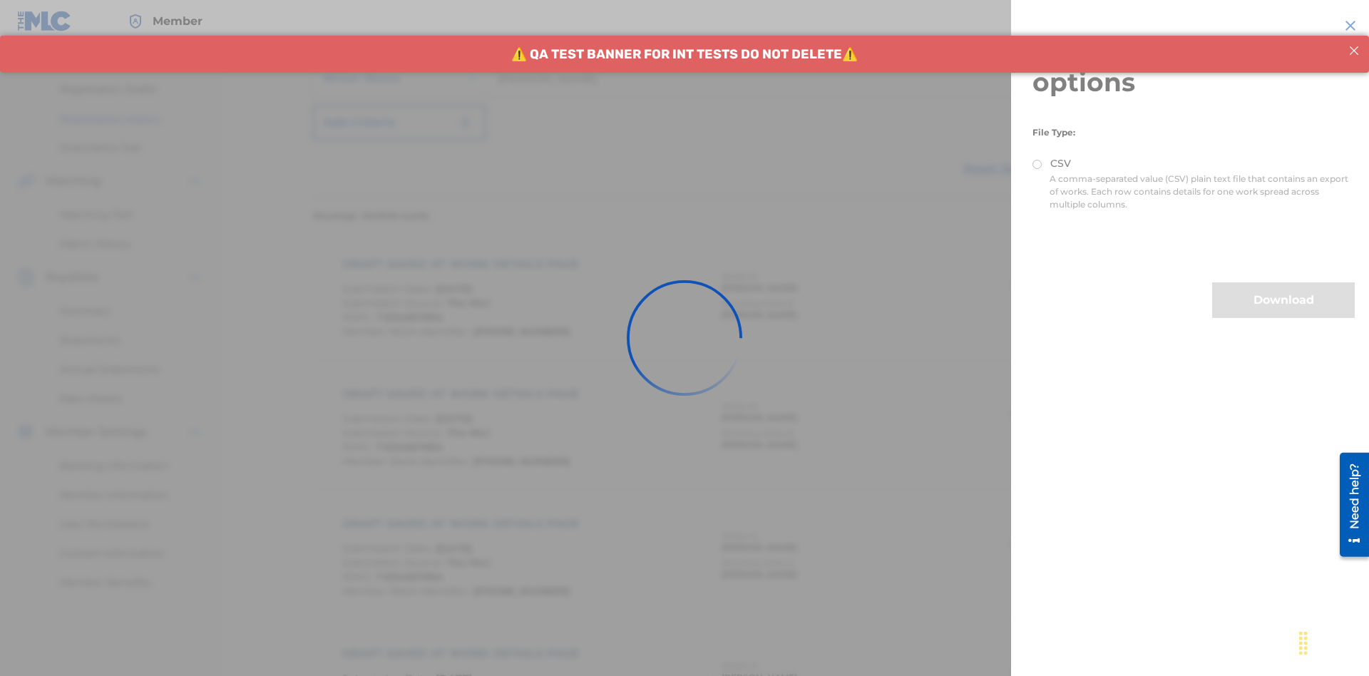
scroll to position [0, 0]
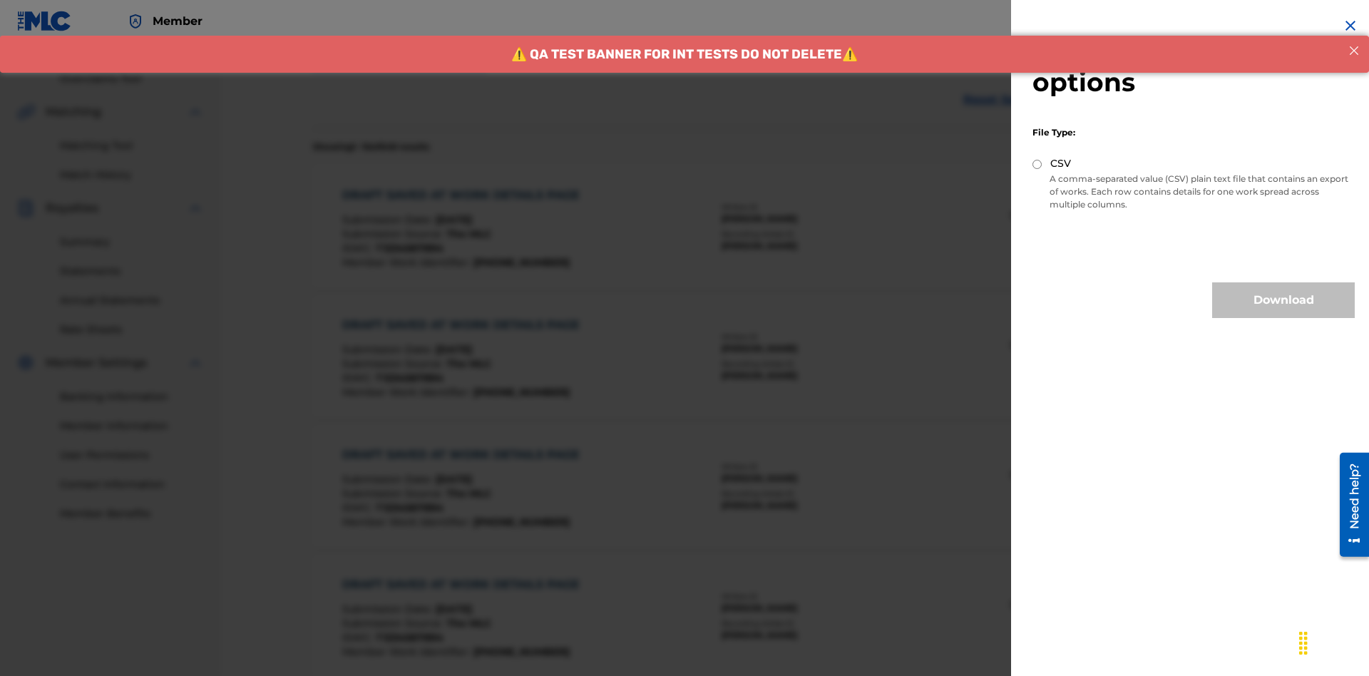
click at [1038, 164] on input "CSV" at bounding box center [1037, 164] width 9 height 9
radio input "true"
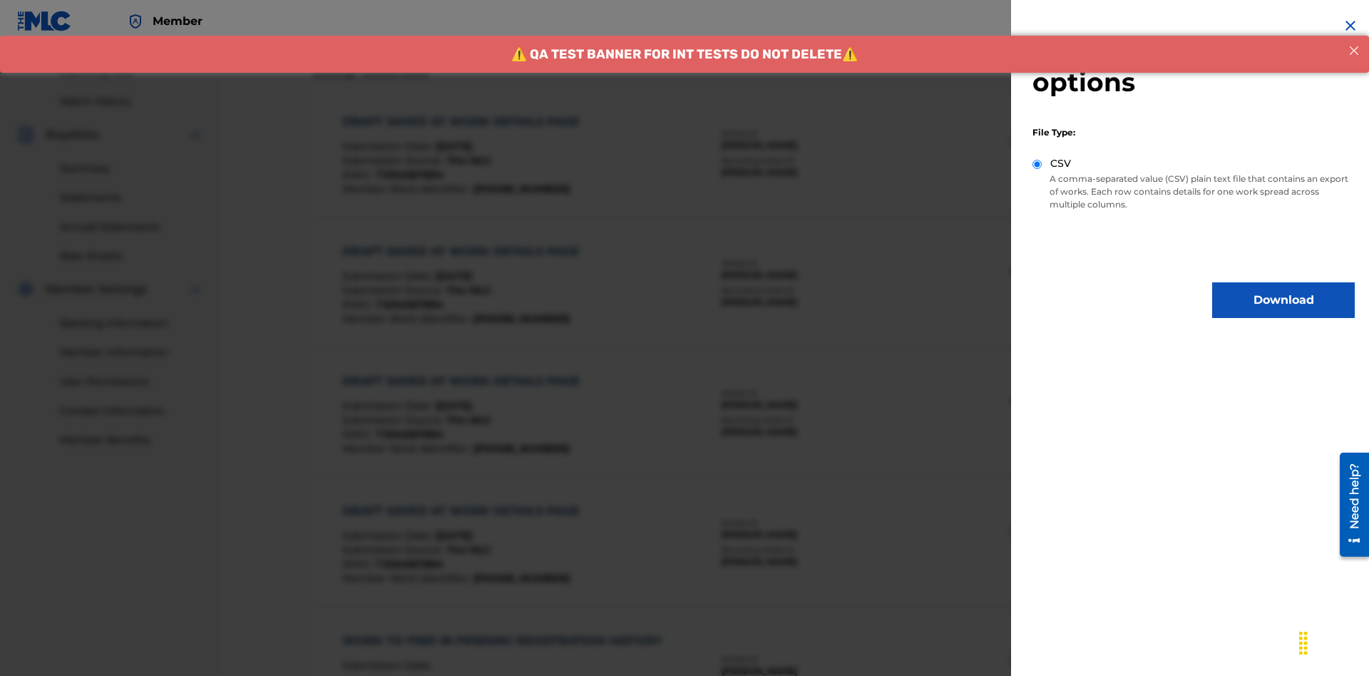
click at [1284, 300] on button "Download" at bounding box center [1283, 300] width 143 height 36
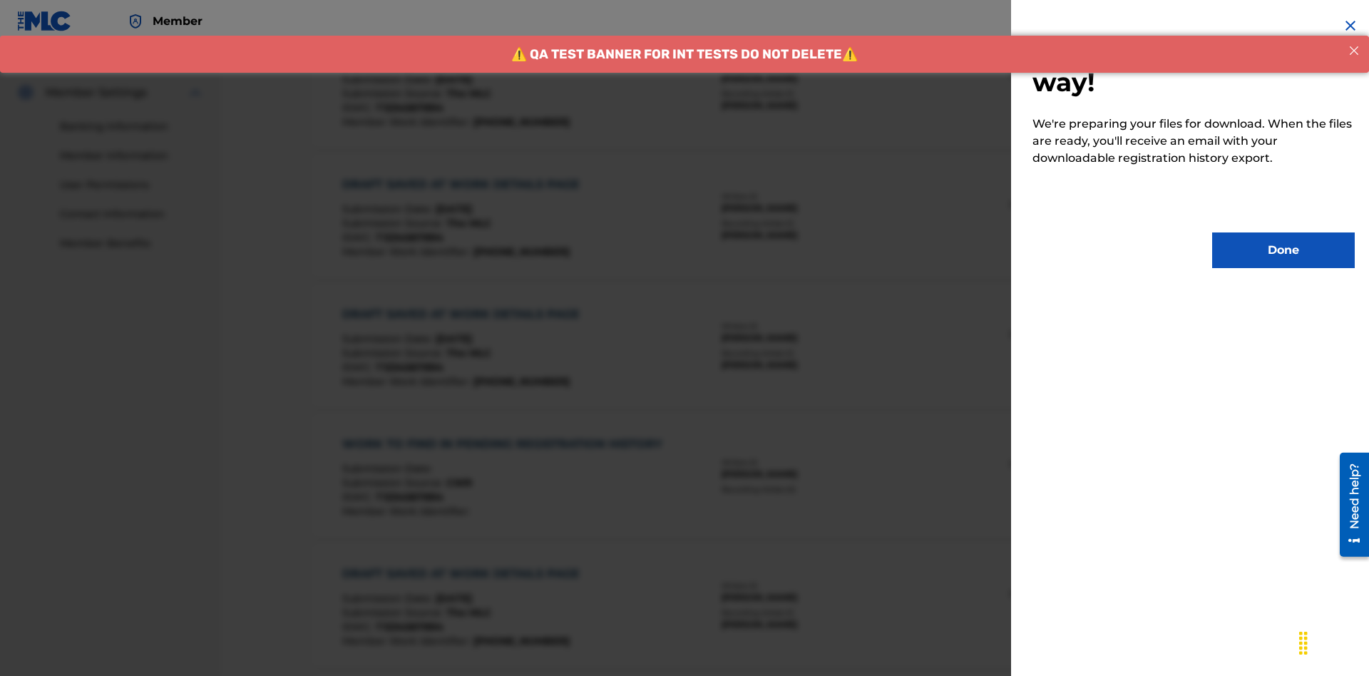
click at [1284, 250] on button "Done" at bounding box center [1283, 251] width 143 height 36
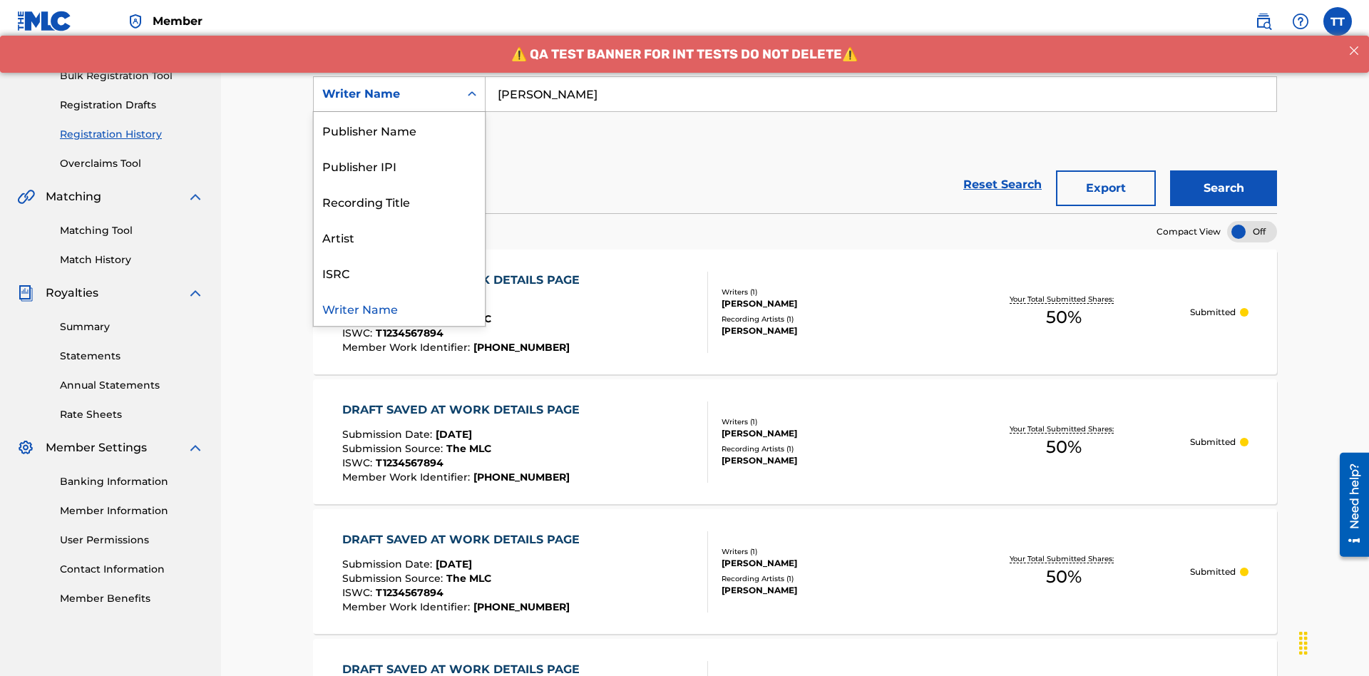
click at [399, 112] on div "Writer IPI" at bounding box center [399, 94] width 171 height 36
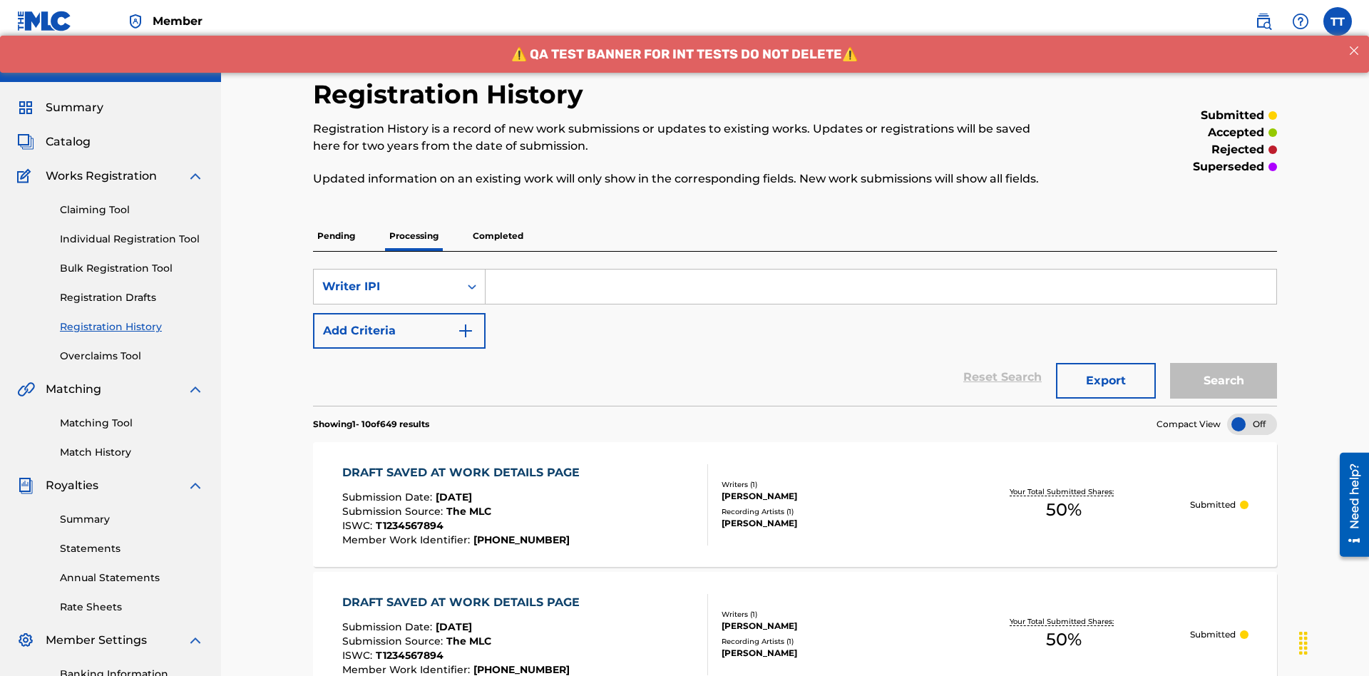
click at [881, 270] on input "Search Form" at bounding box center [881, 287] width 791 height 34
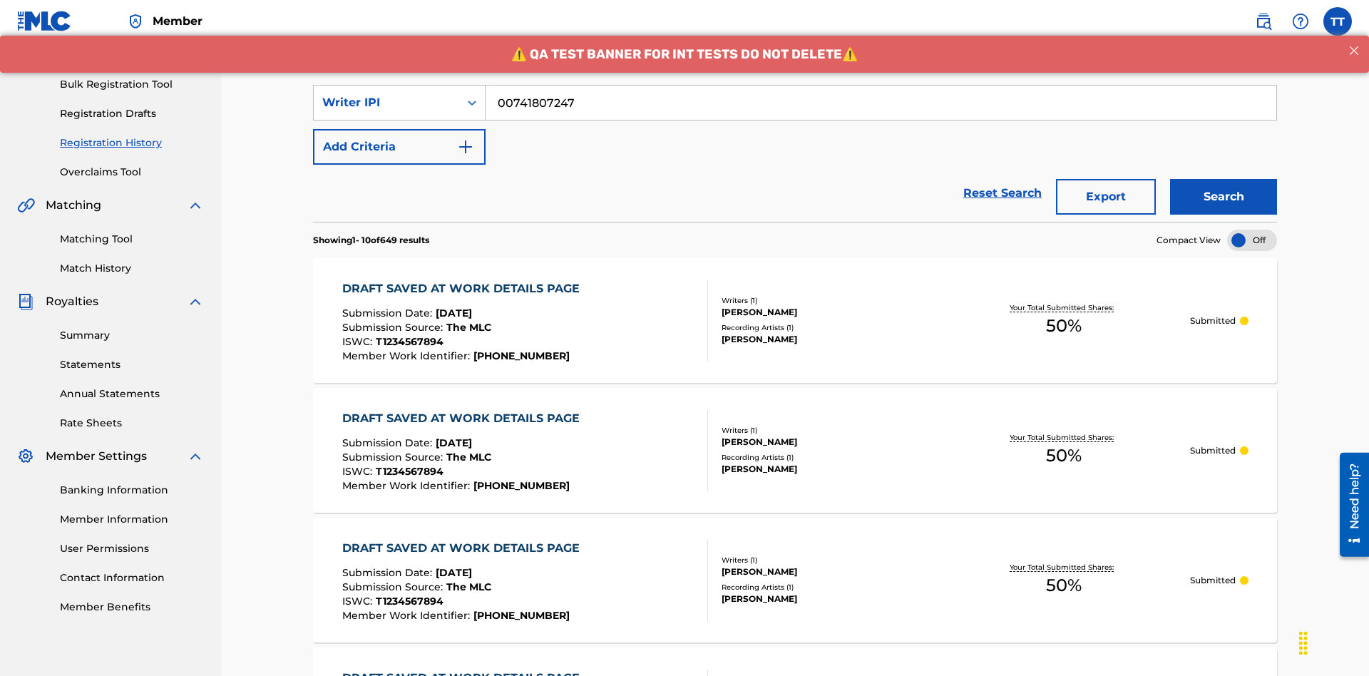
type input "00741807247"
click at [1224, 179] on button "Search" at bounding box center [1223, 197] width 107 height 36
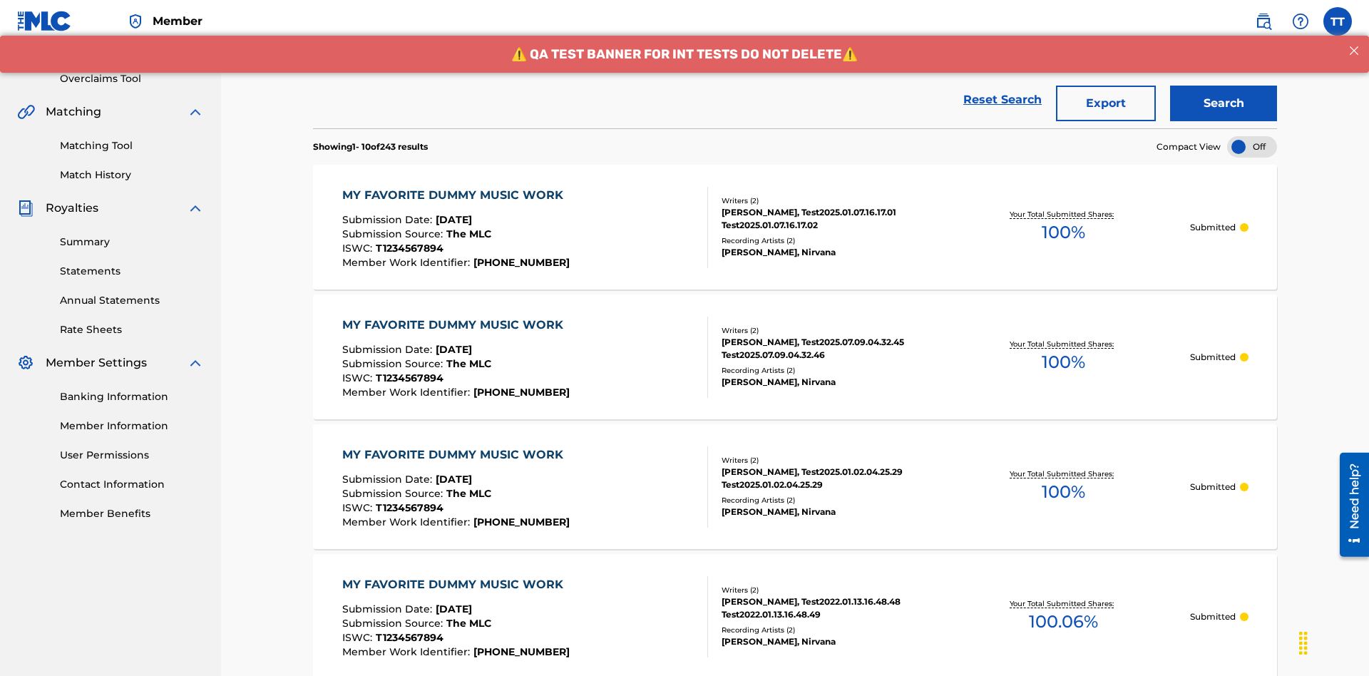
click at [1106, 103] on button "Export" at bounding box center [1106, 104] width 100 height 36
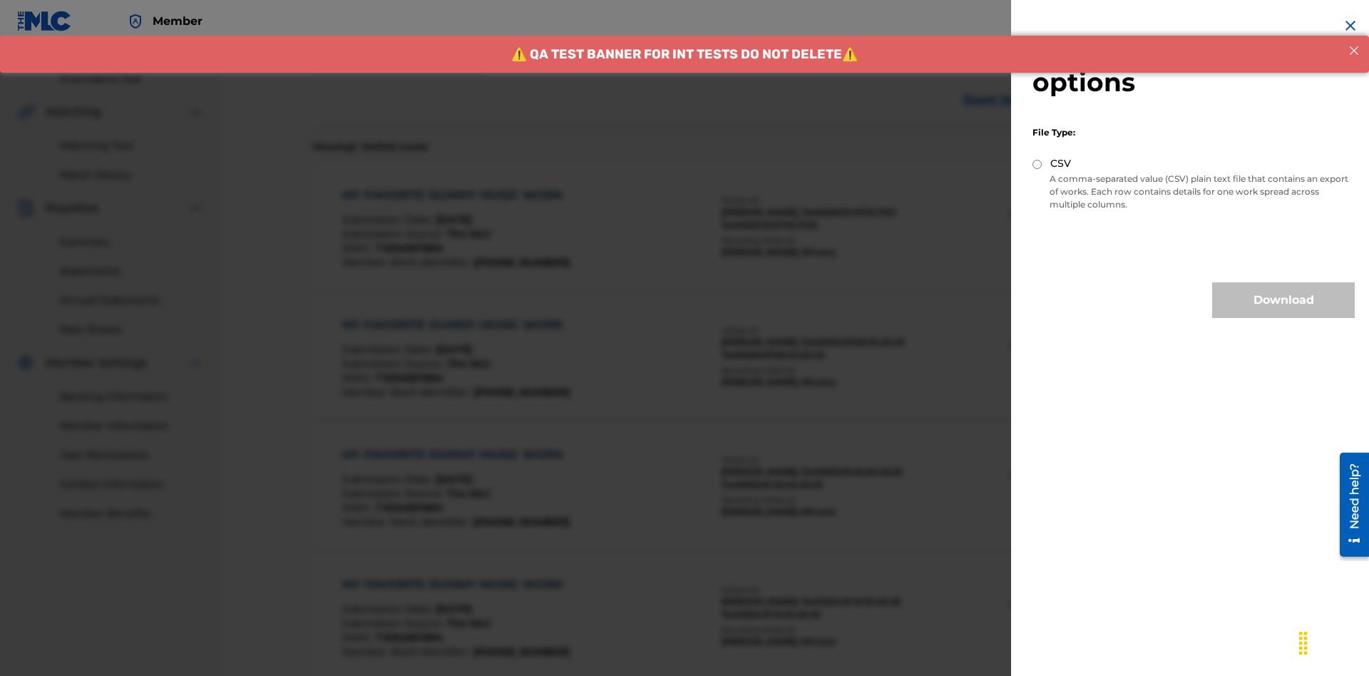
click at [1038, 164] on input "CSV" at bounding box center [1037, 164] width 9 height 9
radio input "true"
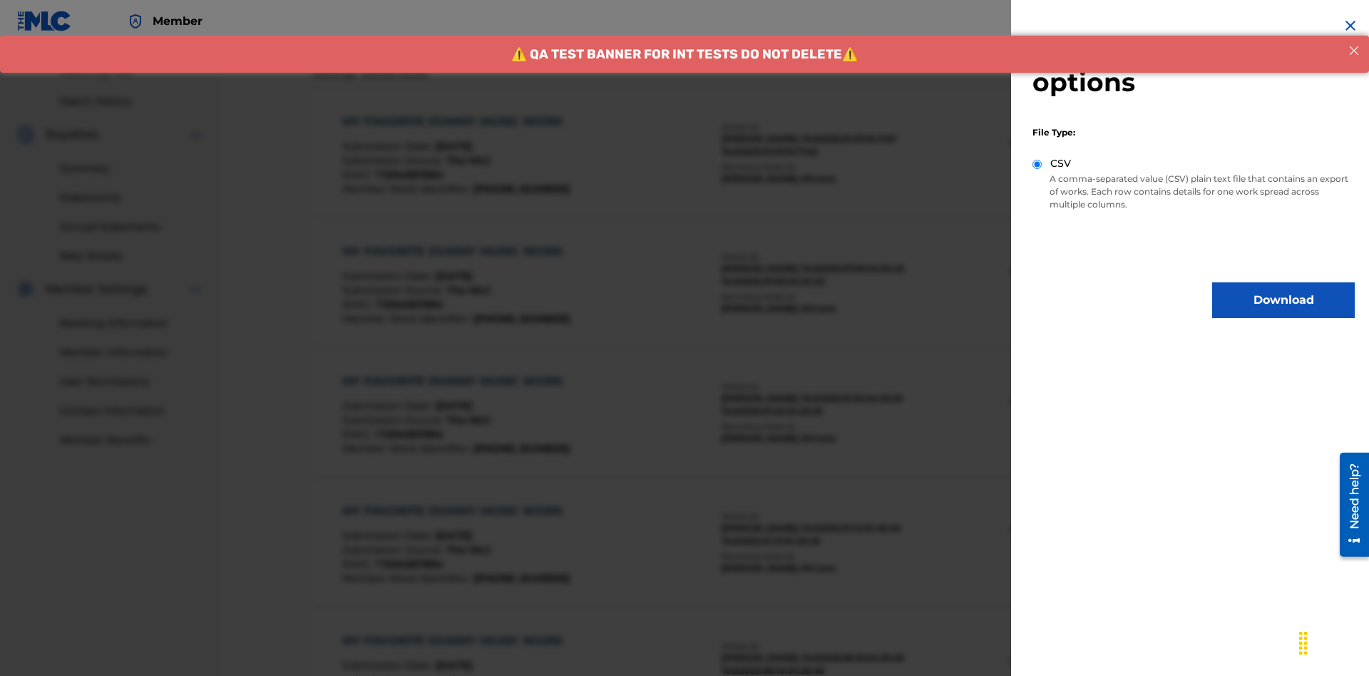
click at [1284, 300] on button "Download" at bounding box center [1283, 300] width 143 height 36
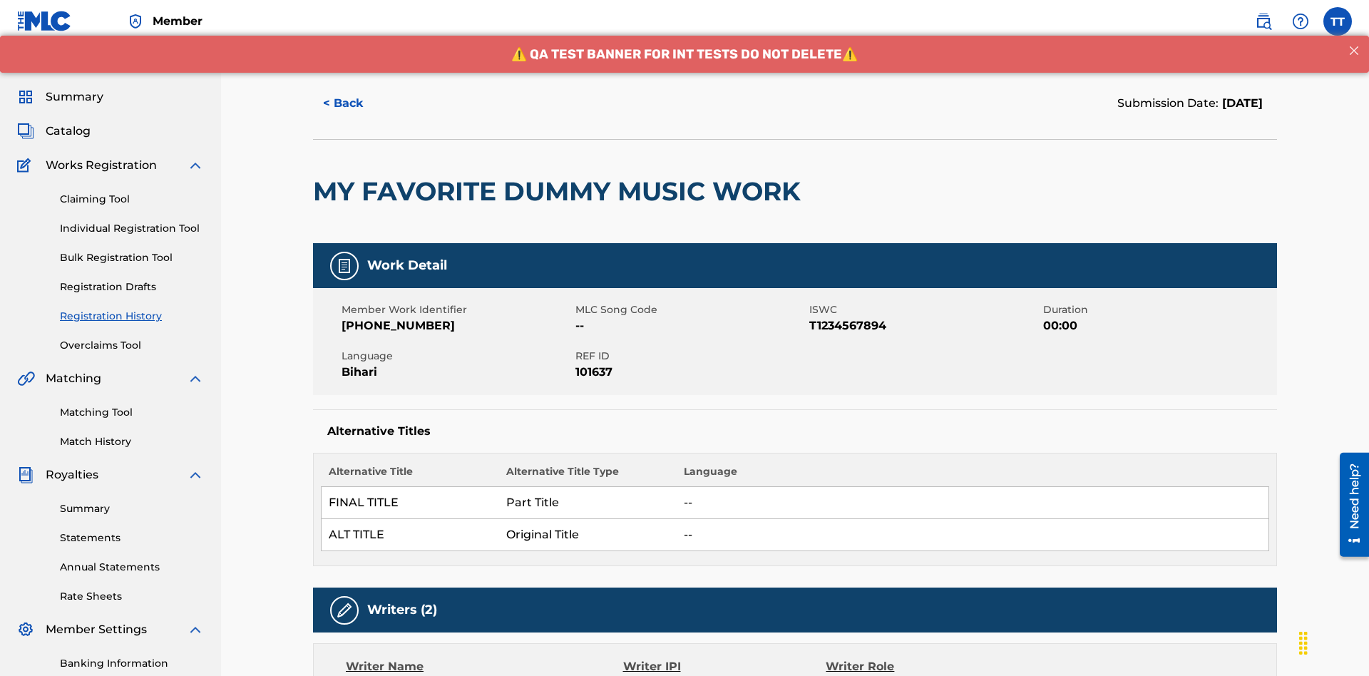
click at [356, 103] on button "< Back" at bounding box center [356, 104] width 86 height 36
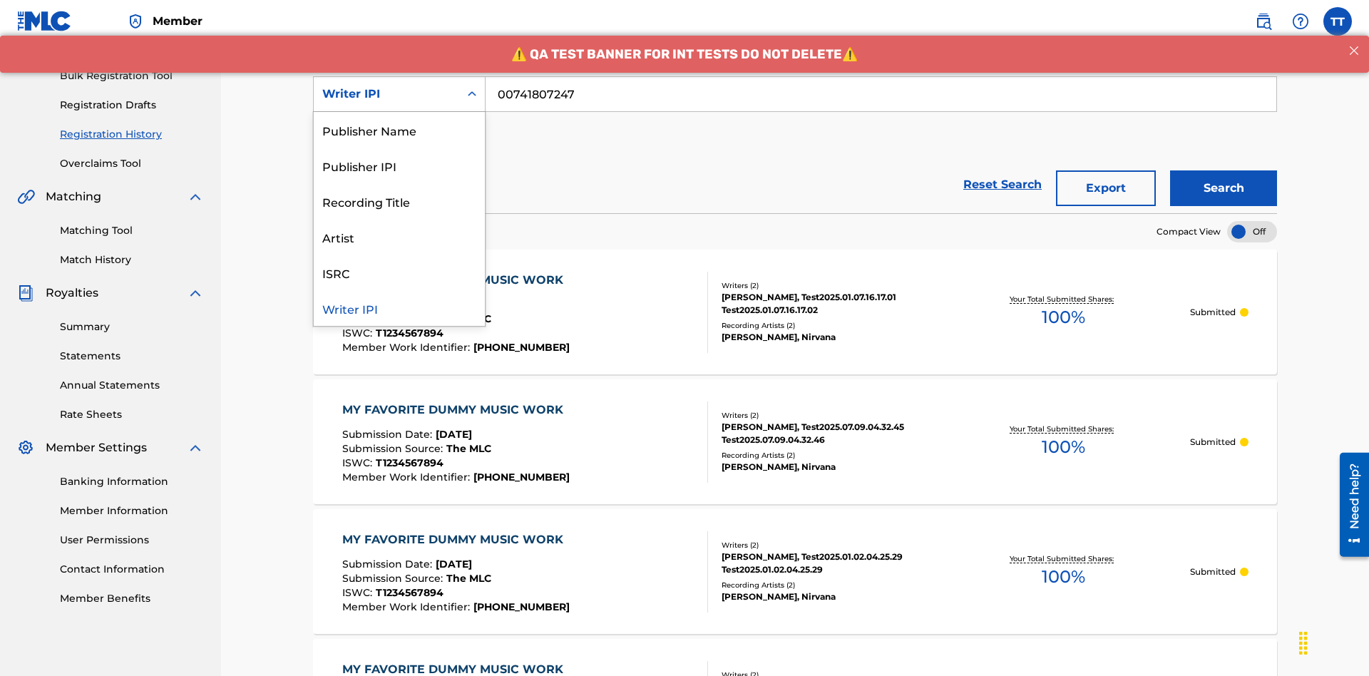
click at [399, 130] on div "Publisher Name" at bounding box center [399, 130] width 171 height 36
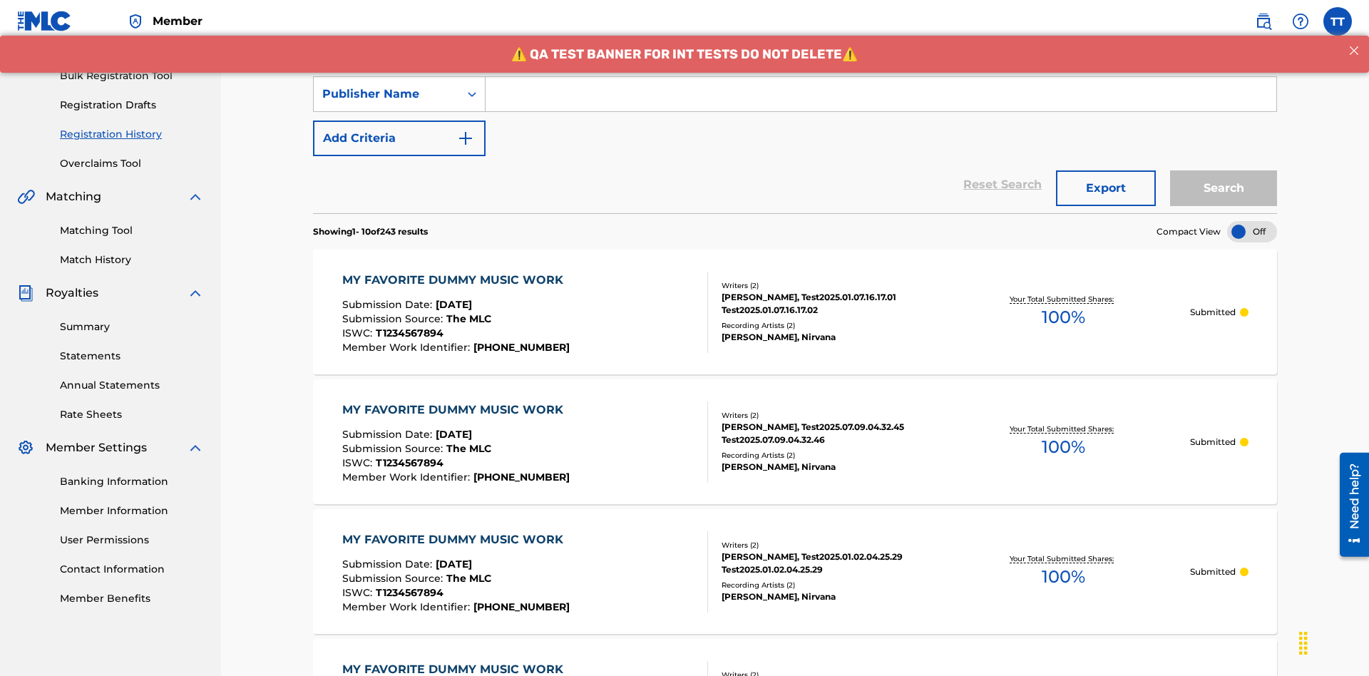
click at [881, 103] on input "Search Form" at bounding box center [881, 94] width 791 height 34
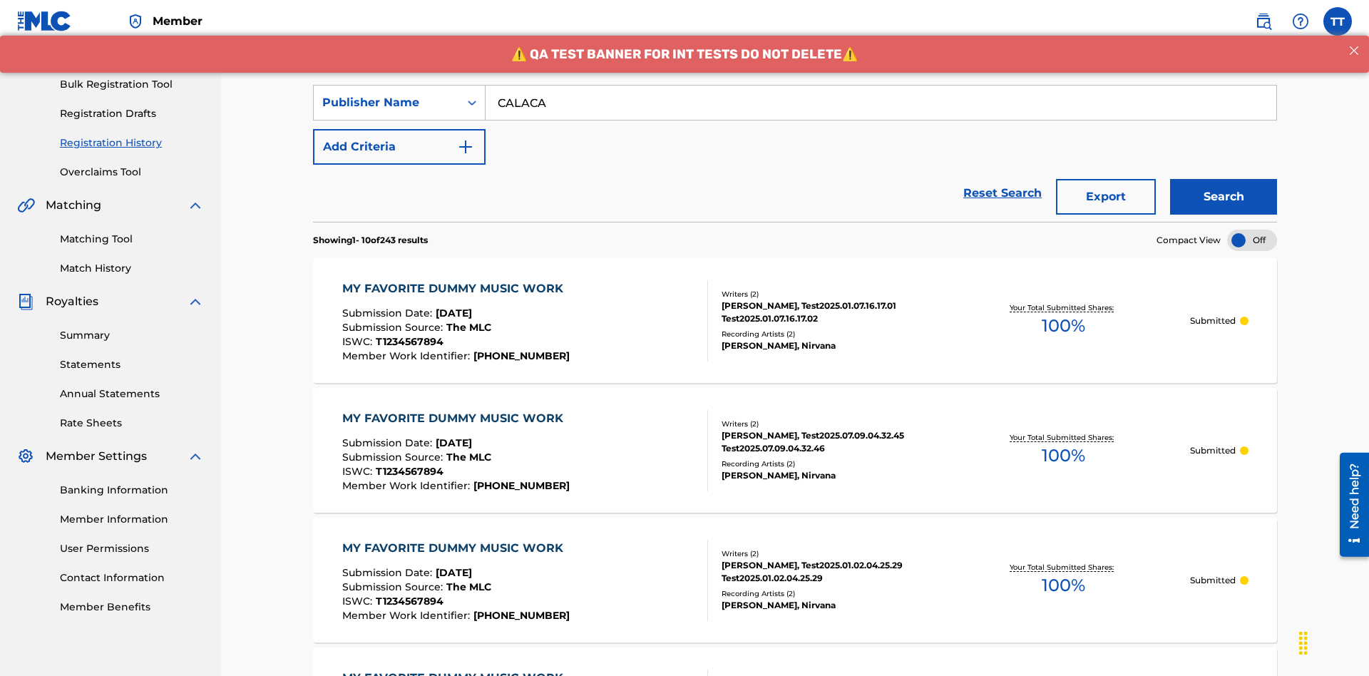
type input "CALACA"
click at [1224, 179] on button "Search" at bounding box center [1223, 197] width 107 height 36
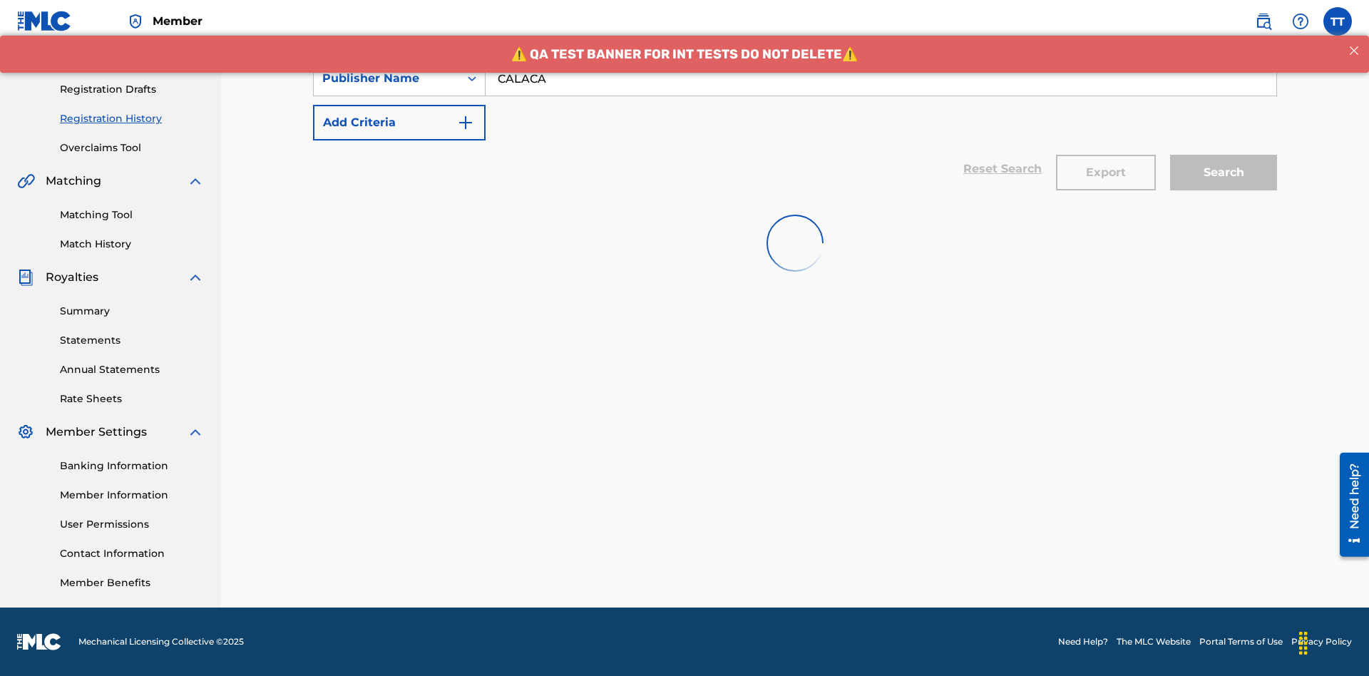
click at [1106, 155] on button "Export" at bounding box center [1106, 173] width 100 height 36
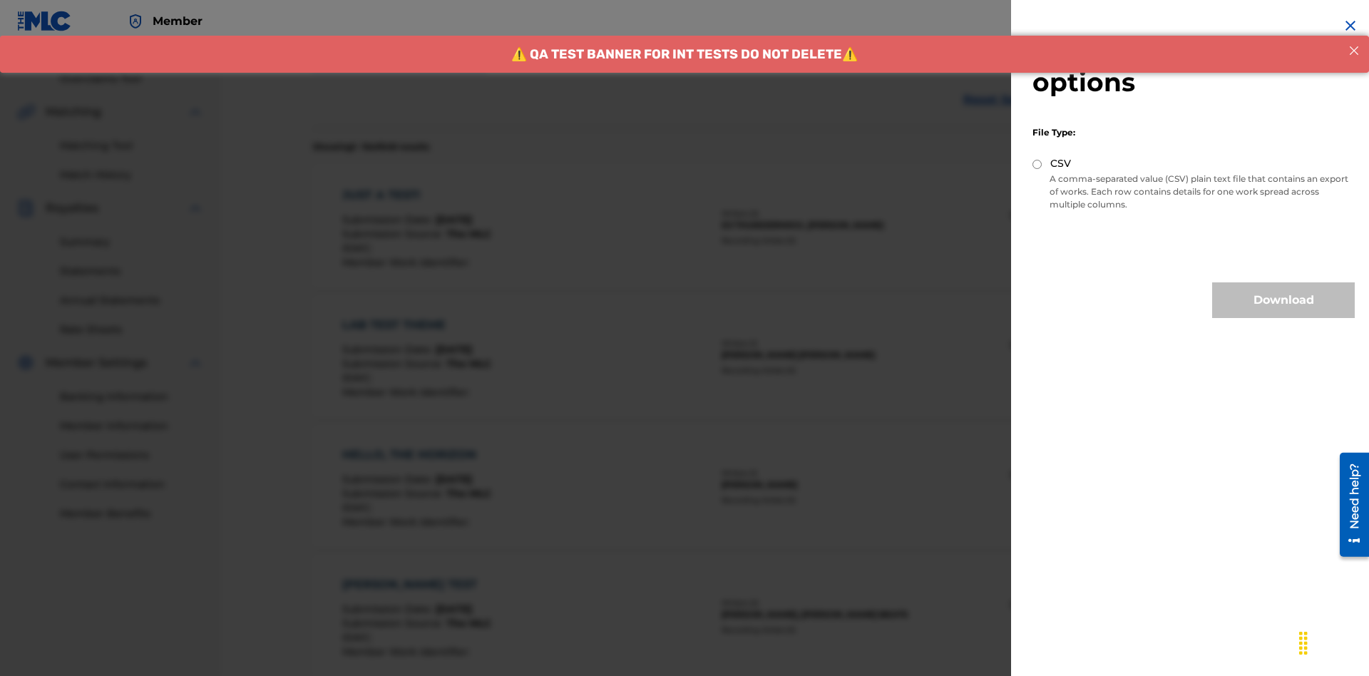
click at [1038, 164] on input "CSV" at bounding box center [1037, 164] width 9 height 9
radio input "true"
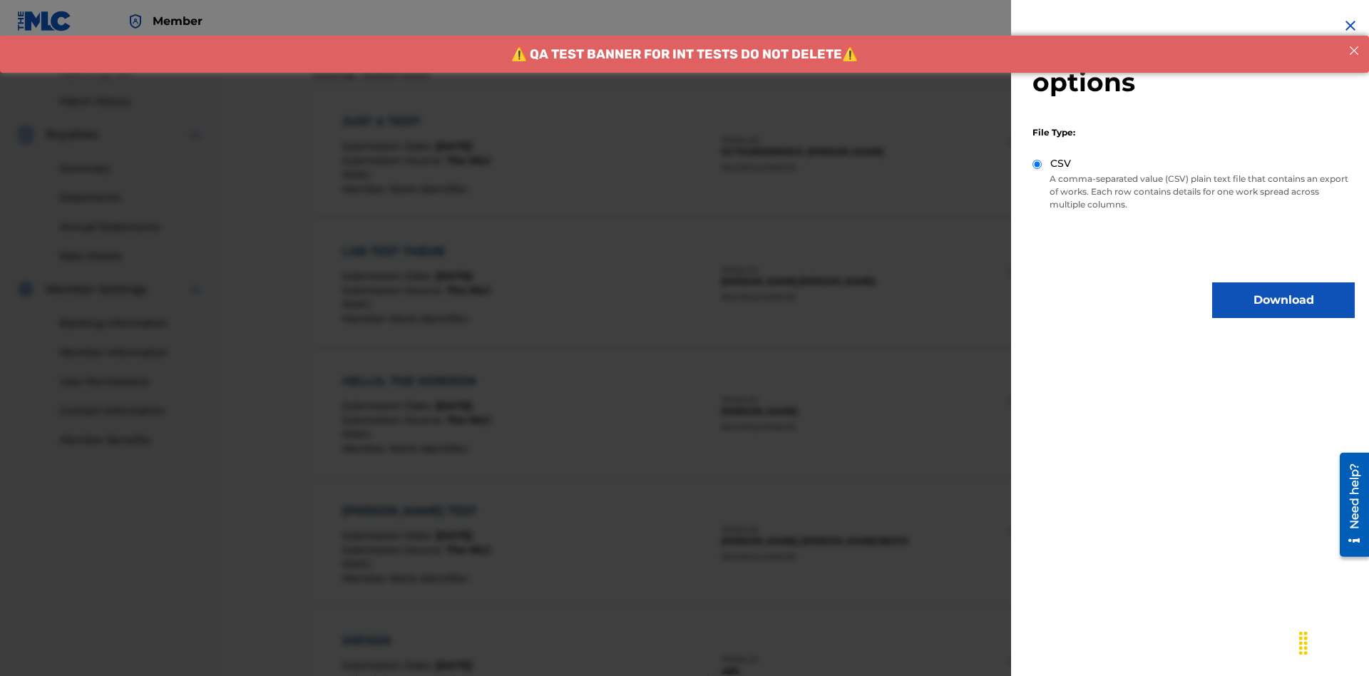
click at [1284, 300] on button "Download" at bounding box center [1283, 300] width 143 height 36
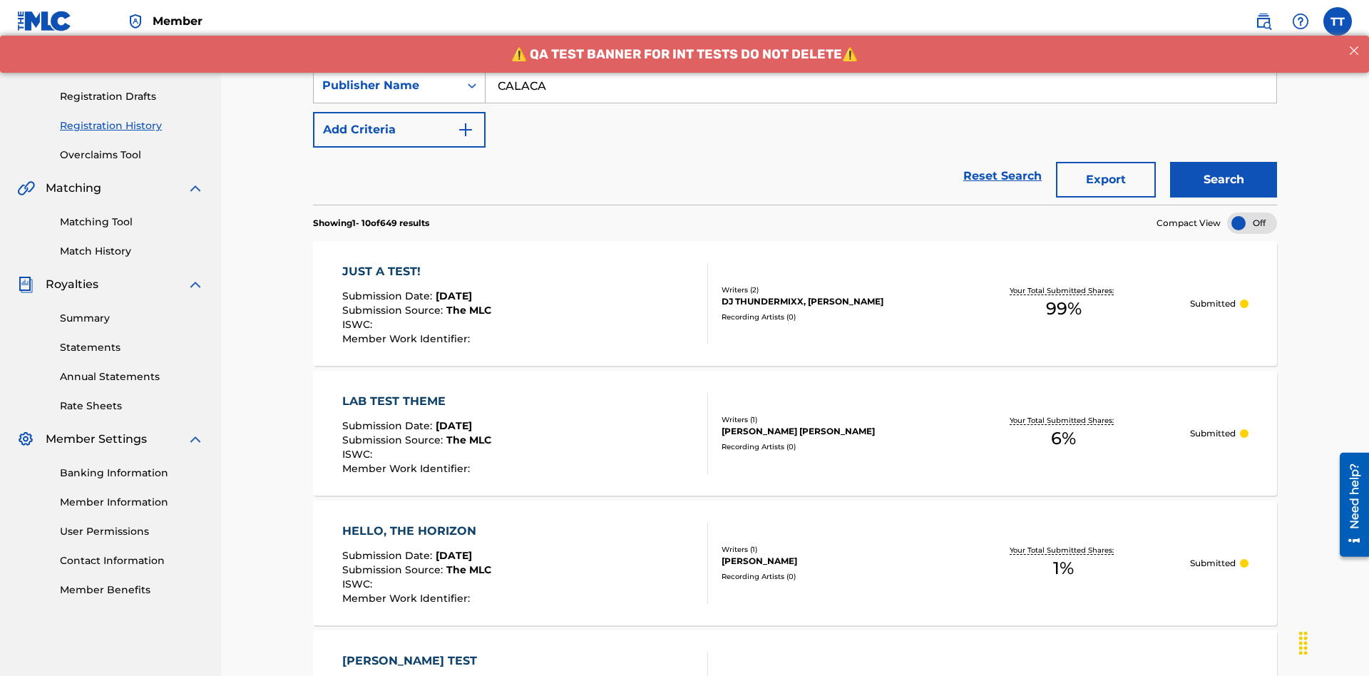
click at [387, 94] on div "Publisher Name" at bounding box center [386, 85] width 128 height 17
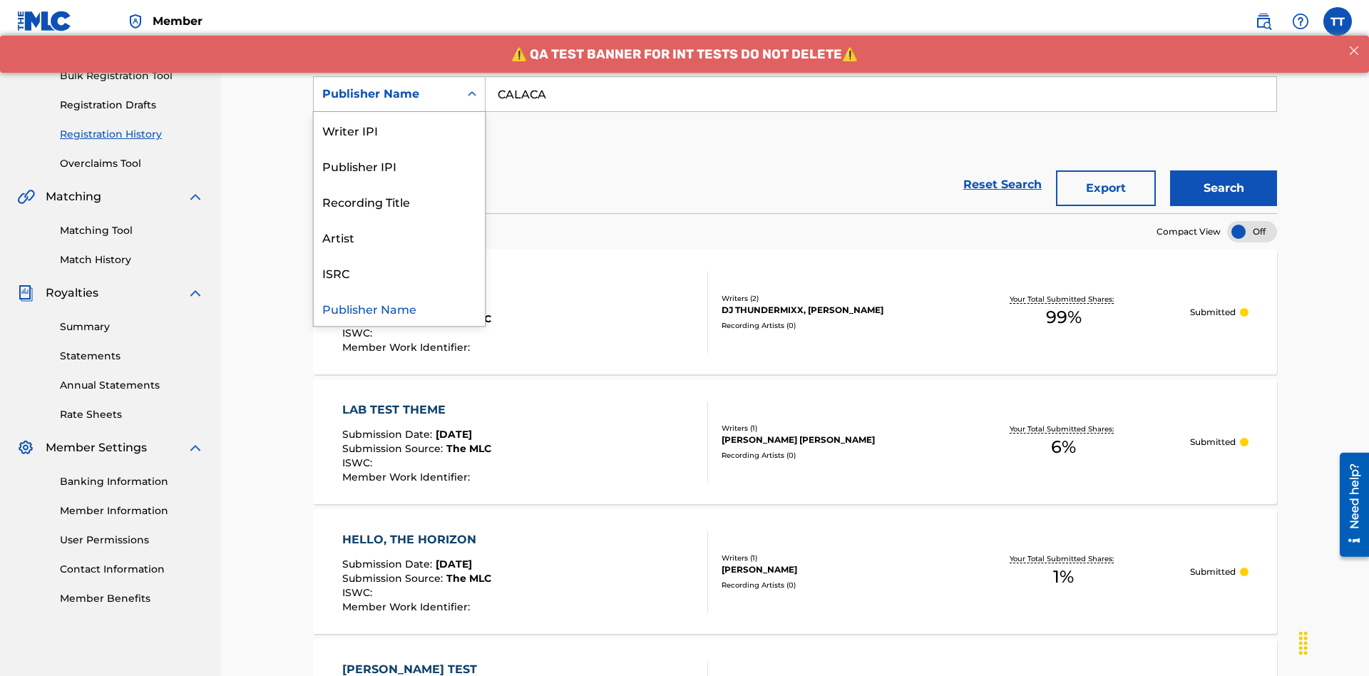
click at [399, 165] on div "Publisher IPI" at bounding box center [399, 166] width 171 height 36
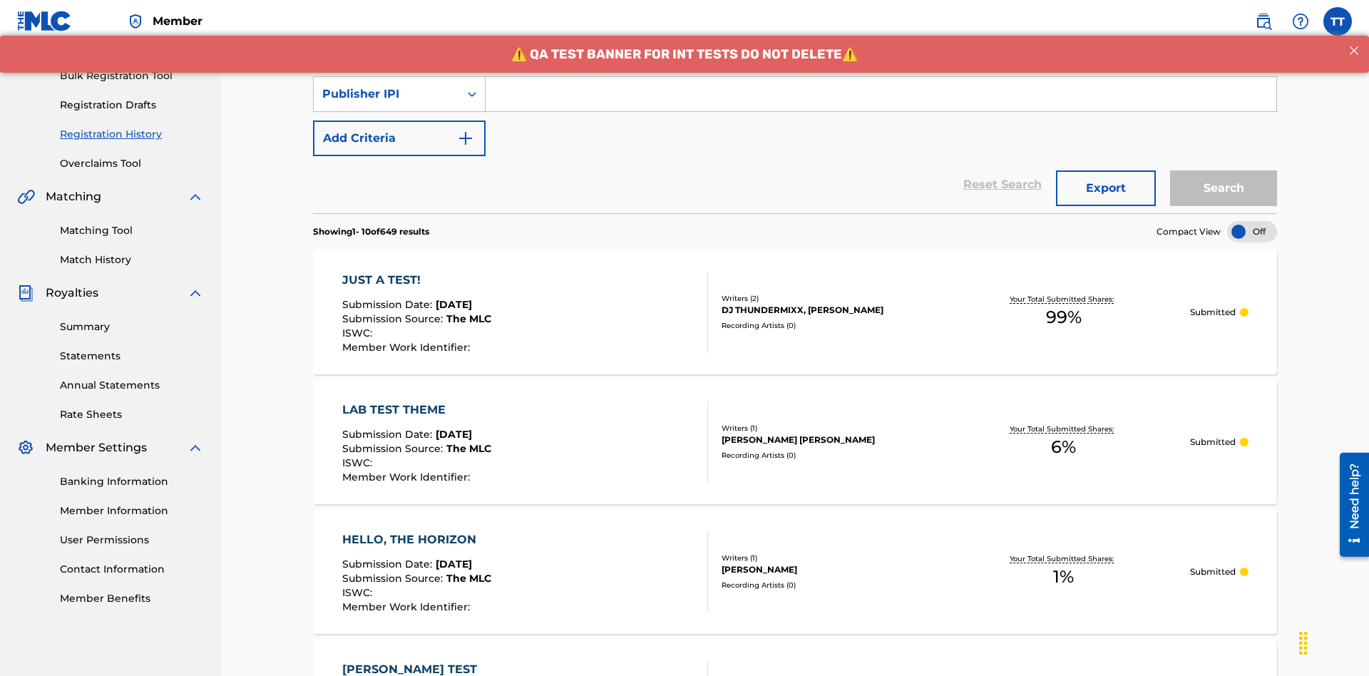
click at [881, 103] on input "Search Form" at bounding box center [881, 94] width 791 height 34
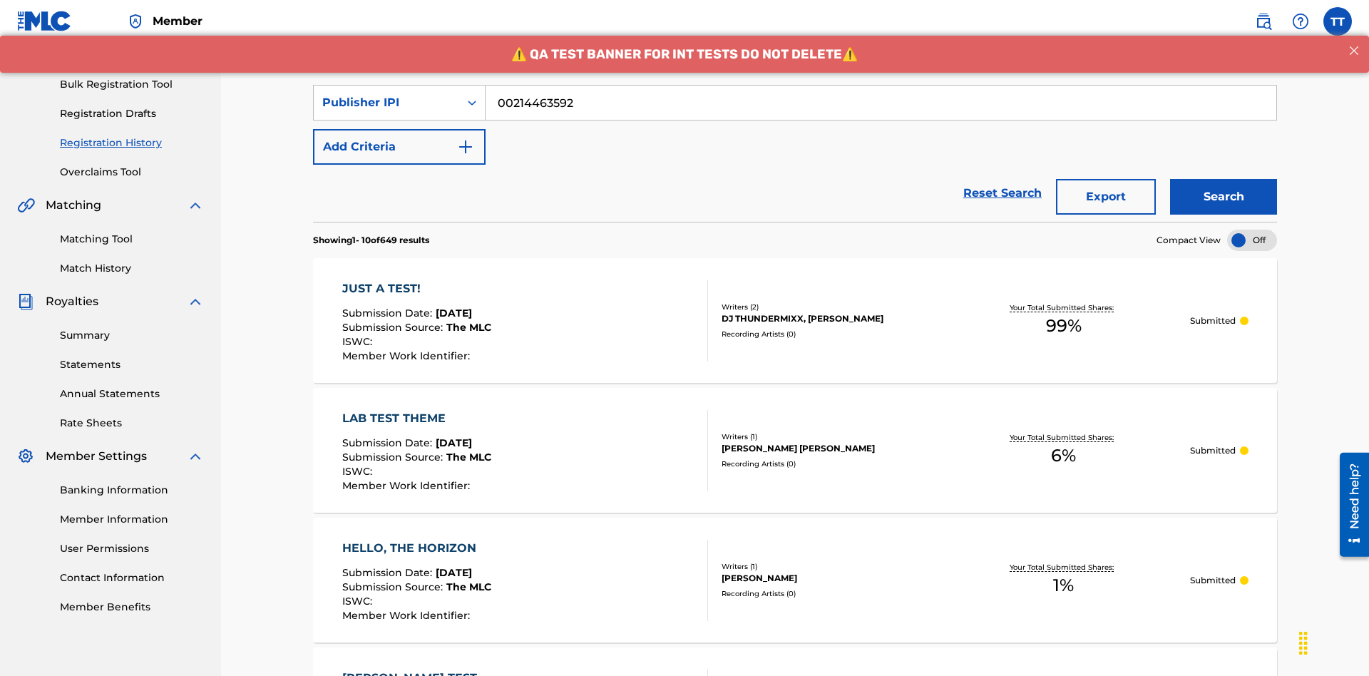
type input "00214463592"
click at [1224, 179] on button "Search" at bounding box center [1223, 197] width 107 height 36
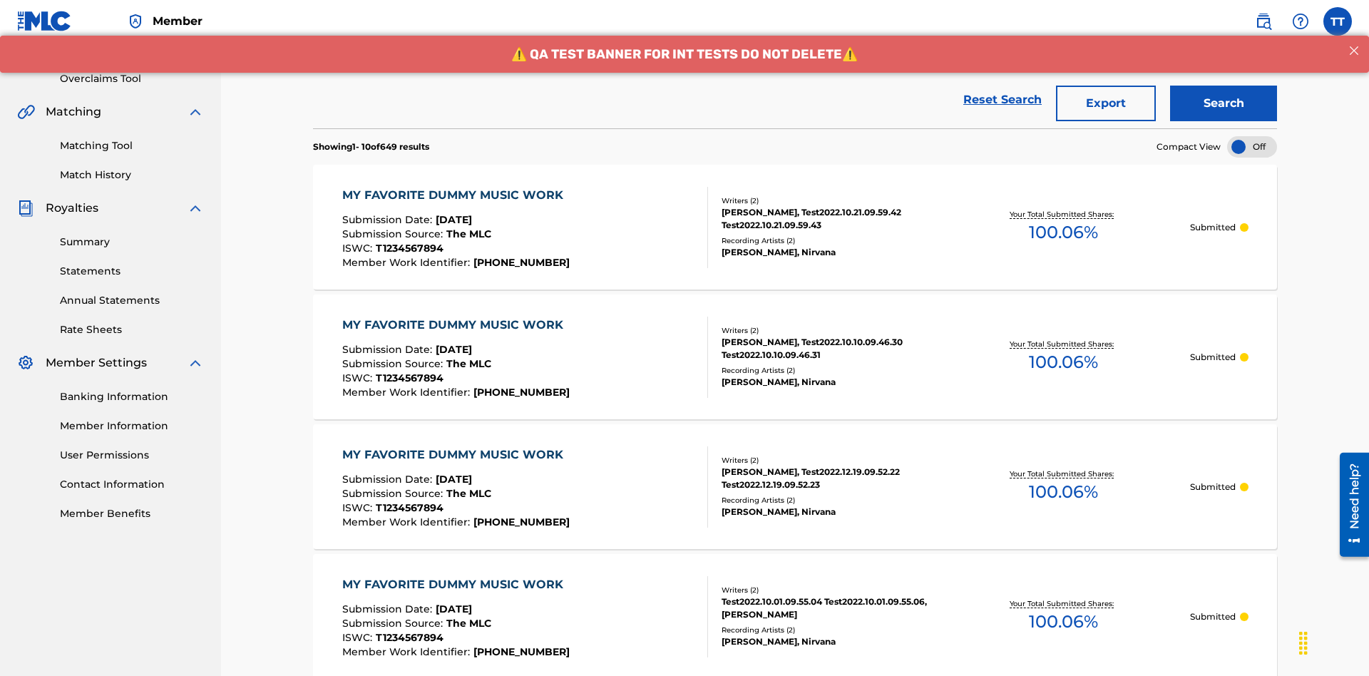
click at [1106, 103] on button "Export" at bounding box center [1106, 104] width 100 height 36
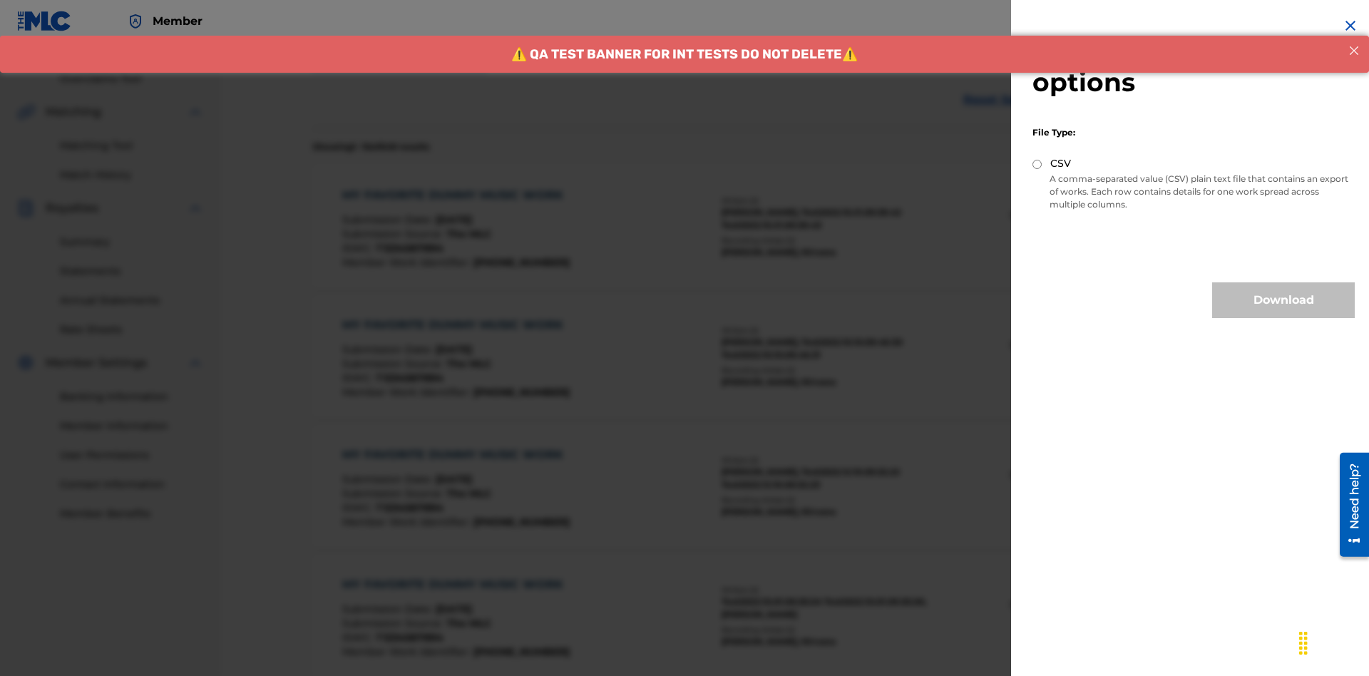
click at [1038, 164] on input "CSV" at bounding box center [1037, 164] width 9 height 9
radio input "true"
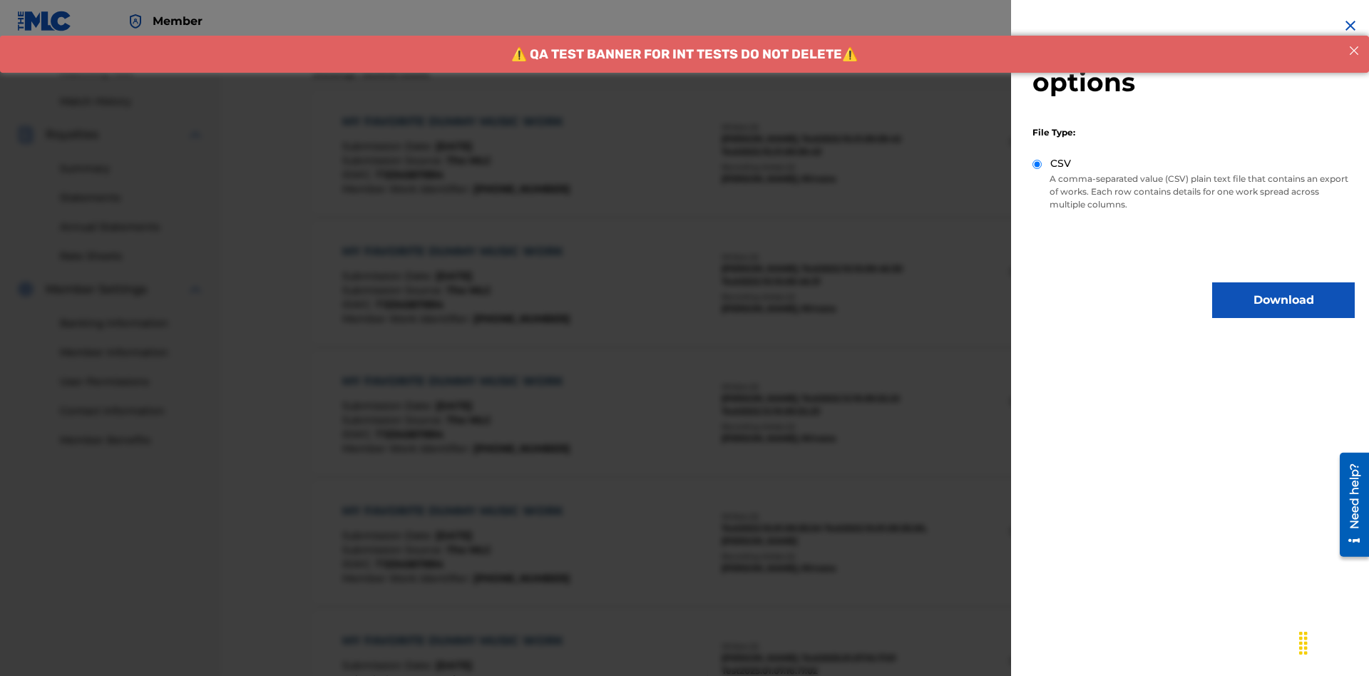
click at [1284, 300] on button "Download" at bounding box center [1283, 300] width 143 height 36
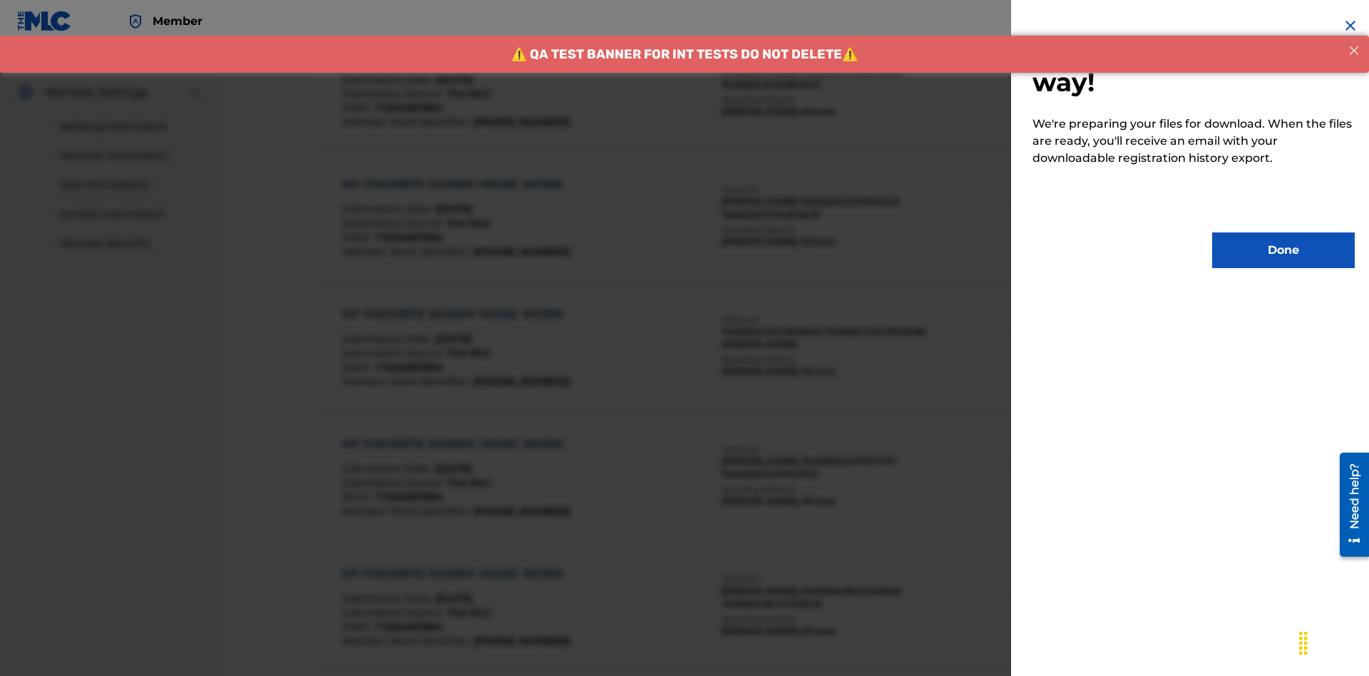
click at [1284, 250] on button "Done" at bounding box center [1283, 251] width 143 height 36
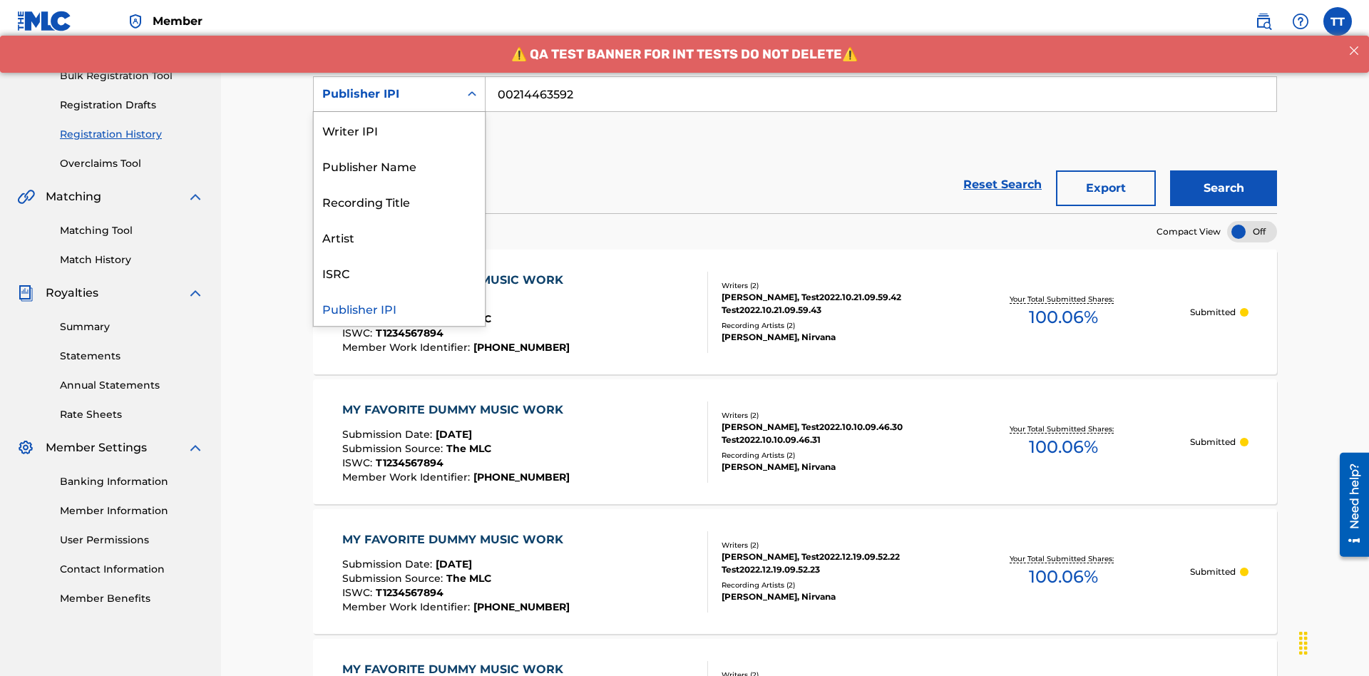
click at [399, 237] on div "Artist" at bounding box center [399, 237] width 171 height 36
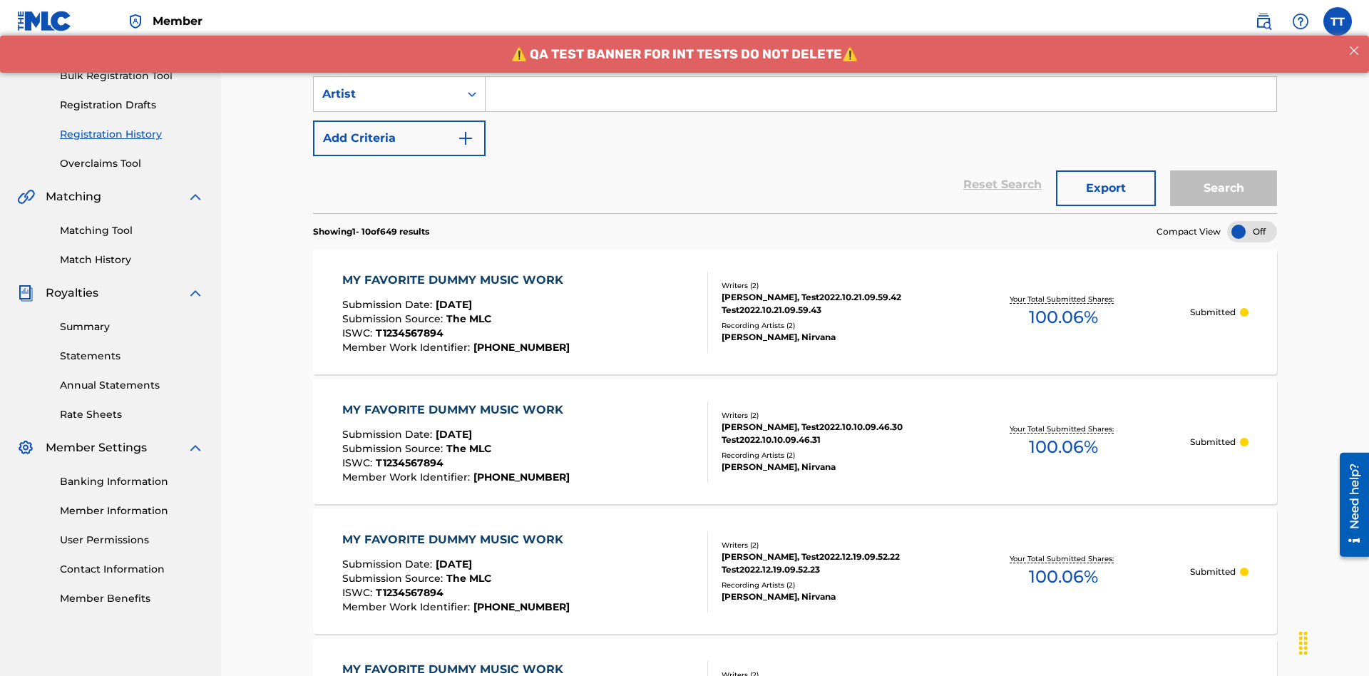
click at [881, 103] on input "Search Form" at bounding box center [881, 94] width 791 height 34
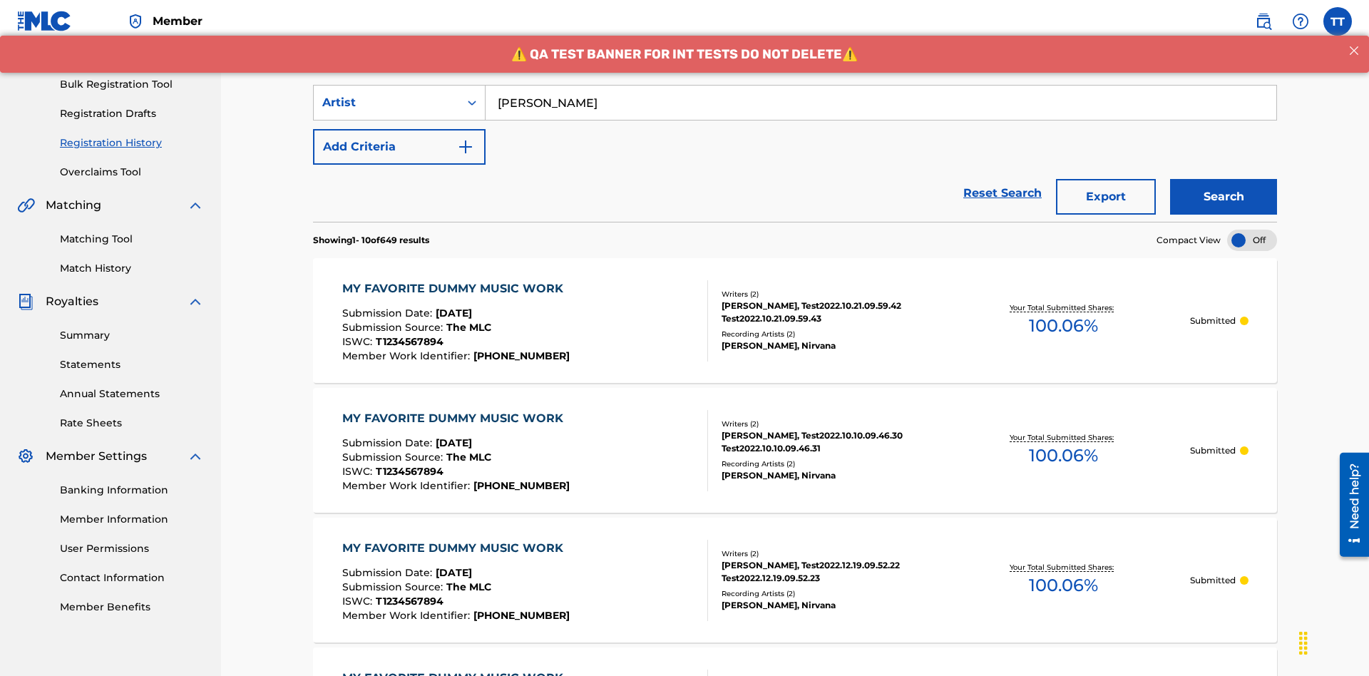
type input "[PERSON_NAME]"
click at [1224, 179] on button "Search" at bounding box center [1223, 197] width 107 height 36
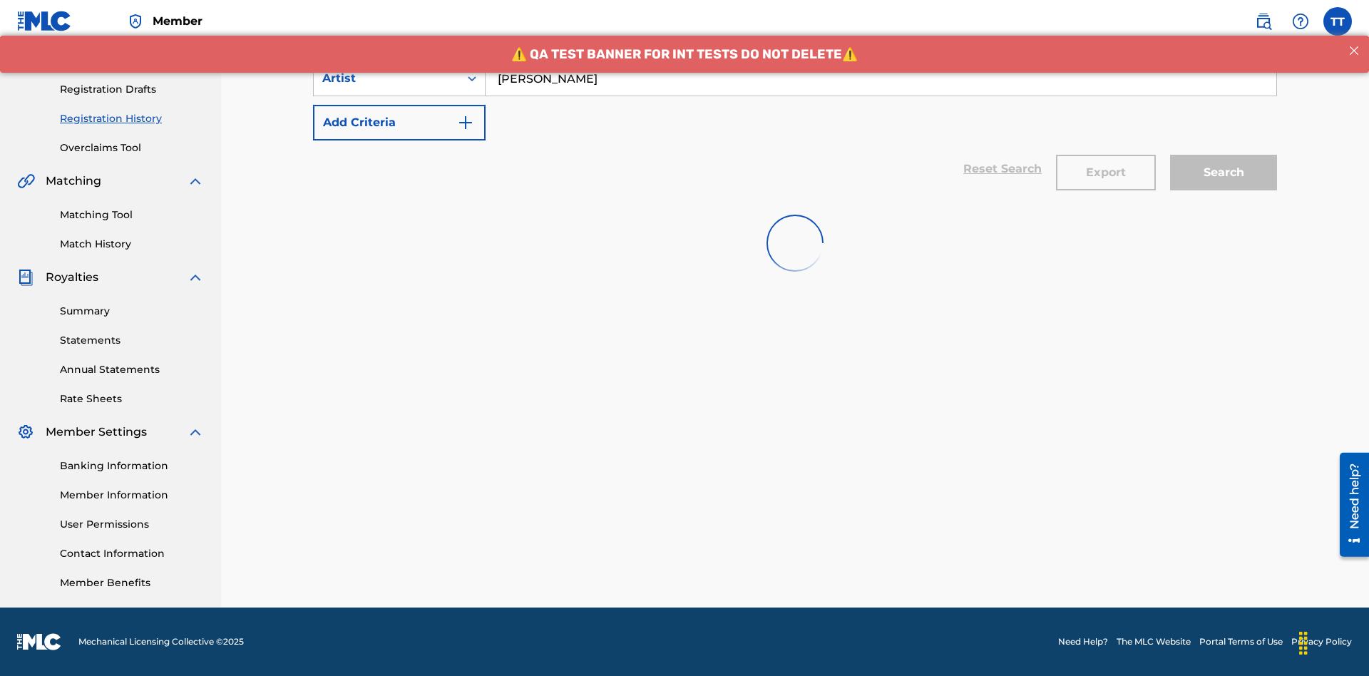
click at [1106, 155] on button "Export" at bounding box center [1106, 173] width 100 height 36
